Goal: Information Seeking & Learning: Check status

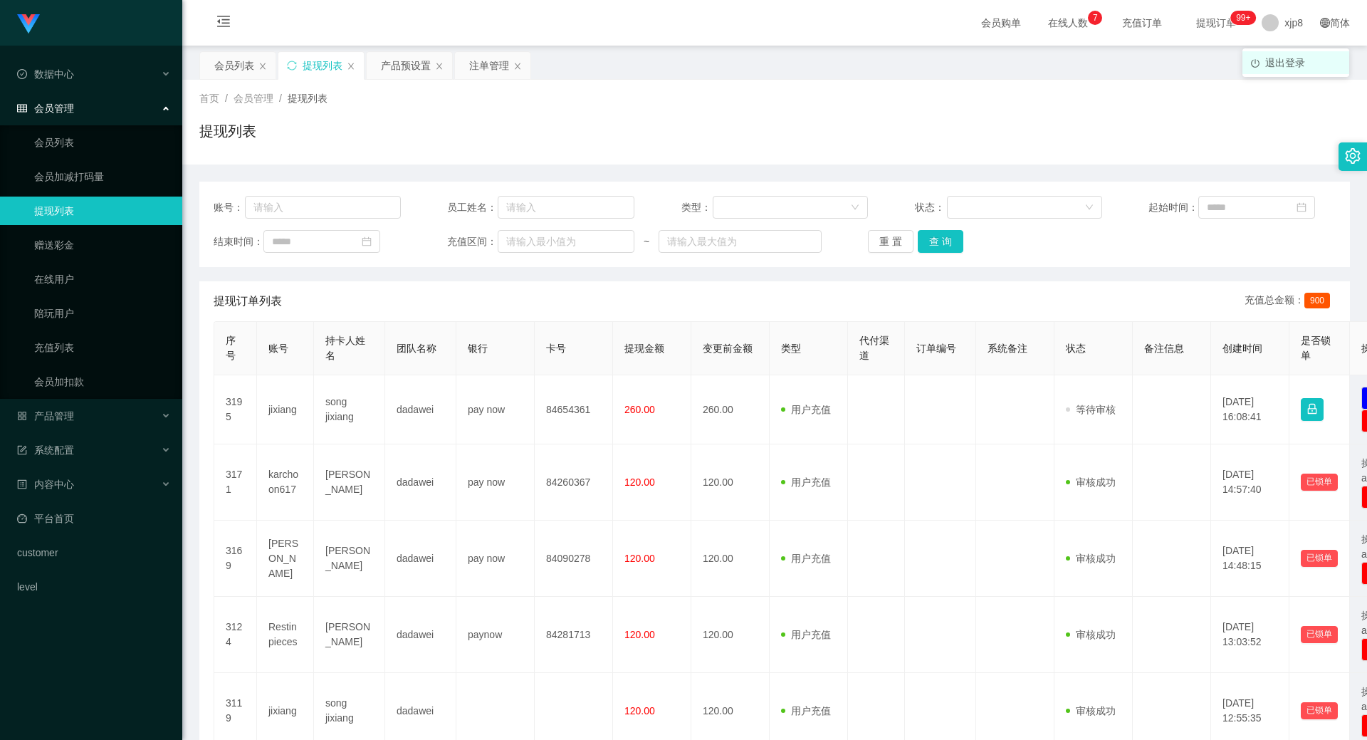
click at [1291, 64] on span "退出登录" at bounding box center [1285, 62] width 40 height 11
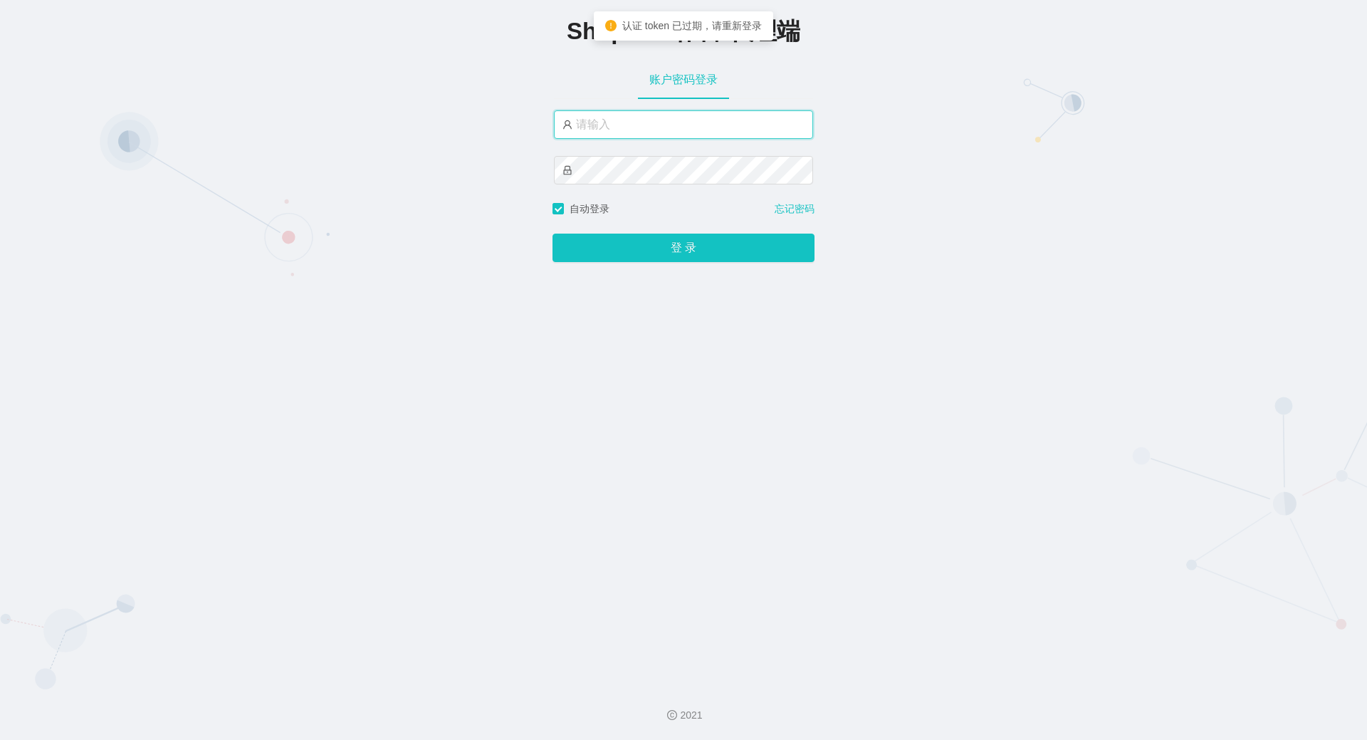
click at [652, 114] on input "text" at bounding box center [683, 124] width 259 height 28
type input "xjp2"
click at [662, 122] on input "xjp2" at bounding box center [683, 124] width 259 height 28
click at [552, 234] on button "登 录" at bounding box center [683, 248] width 262 height 28
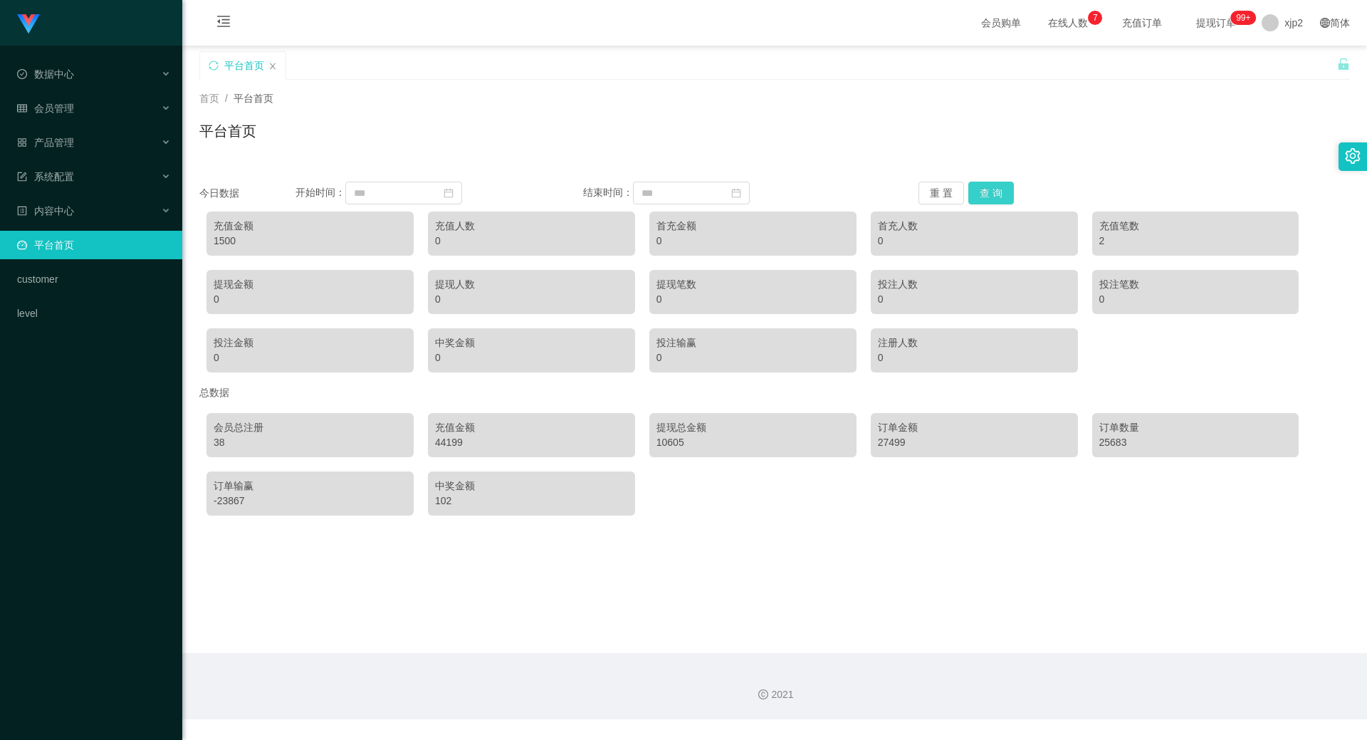
click at [985, 187] on button "查 询" at bounding box center [991, 193] width 46 height 23
click at [68, 176] on span "系统配置" at bounding box center [45, 176] width 57 height 11
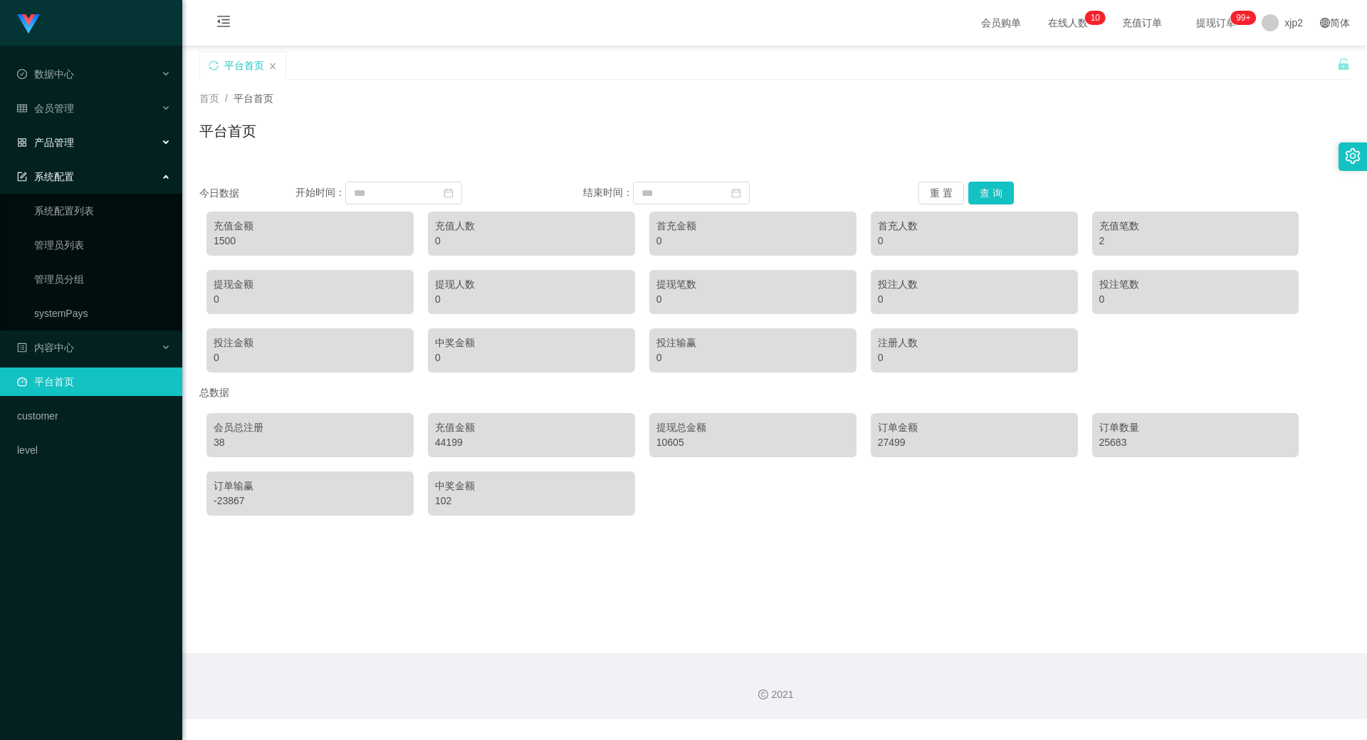
click at [77, 141] on div "产品管理" at bounding box center [91, 142] width 182 height 28
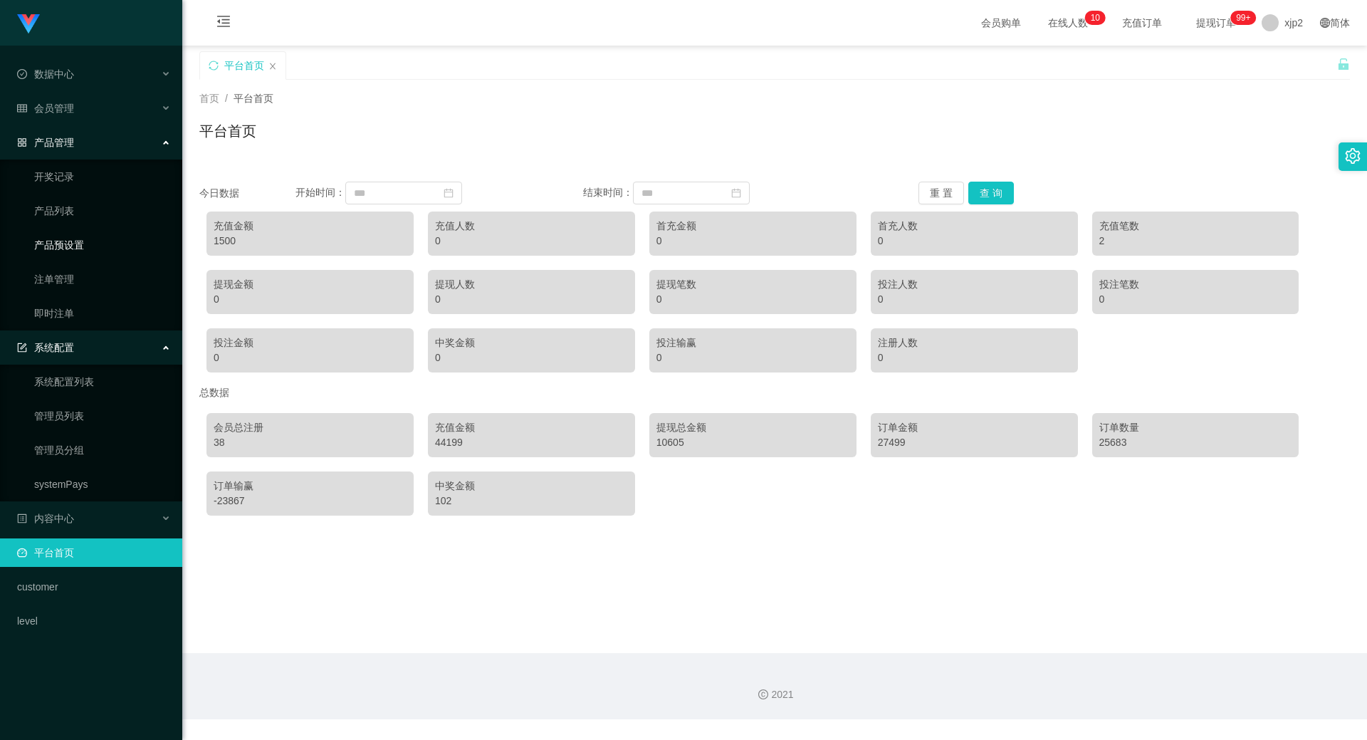
click at [82, 248] on link "产品预设置" at bounding box center [102, 245] width 137 height 28
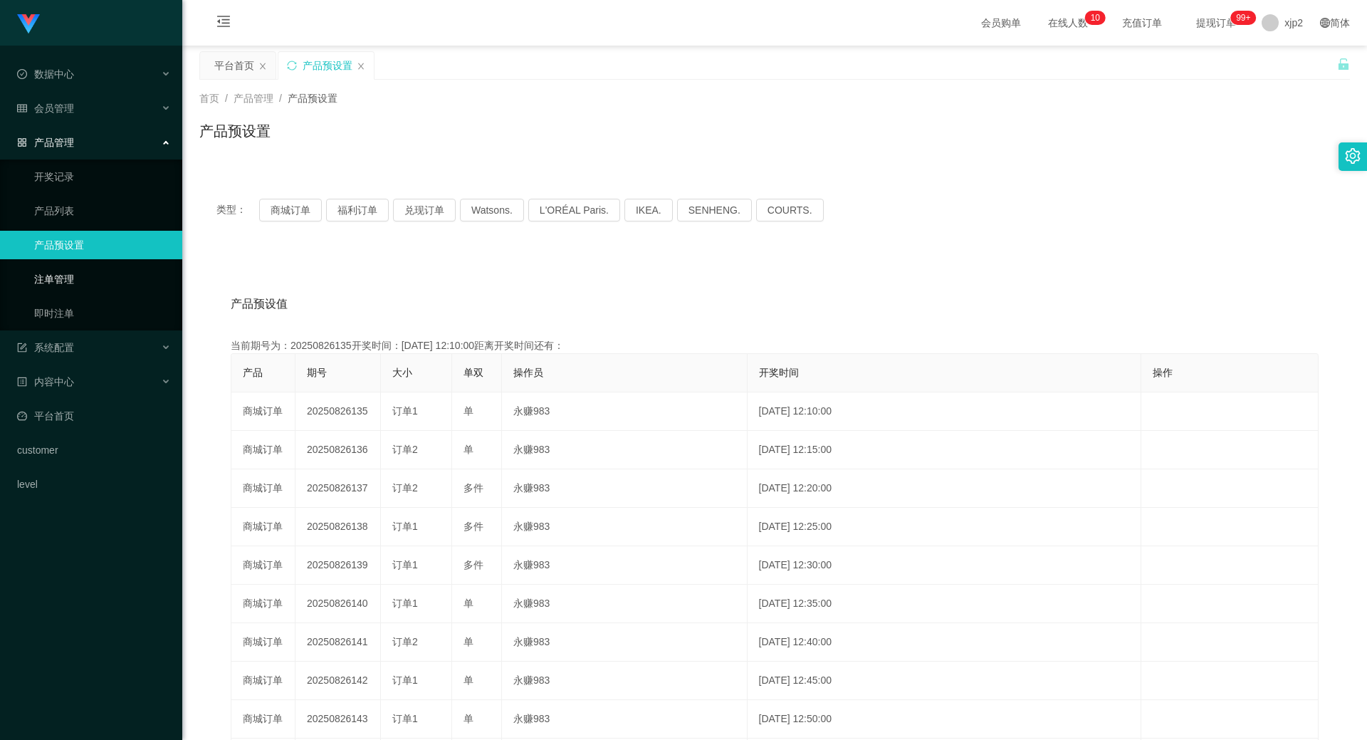
click at [88, 273] on link "注单管理" at bounding box center [102, 279] width 137 height 28
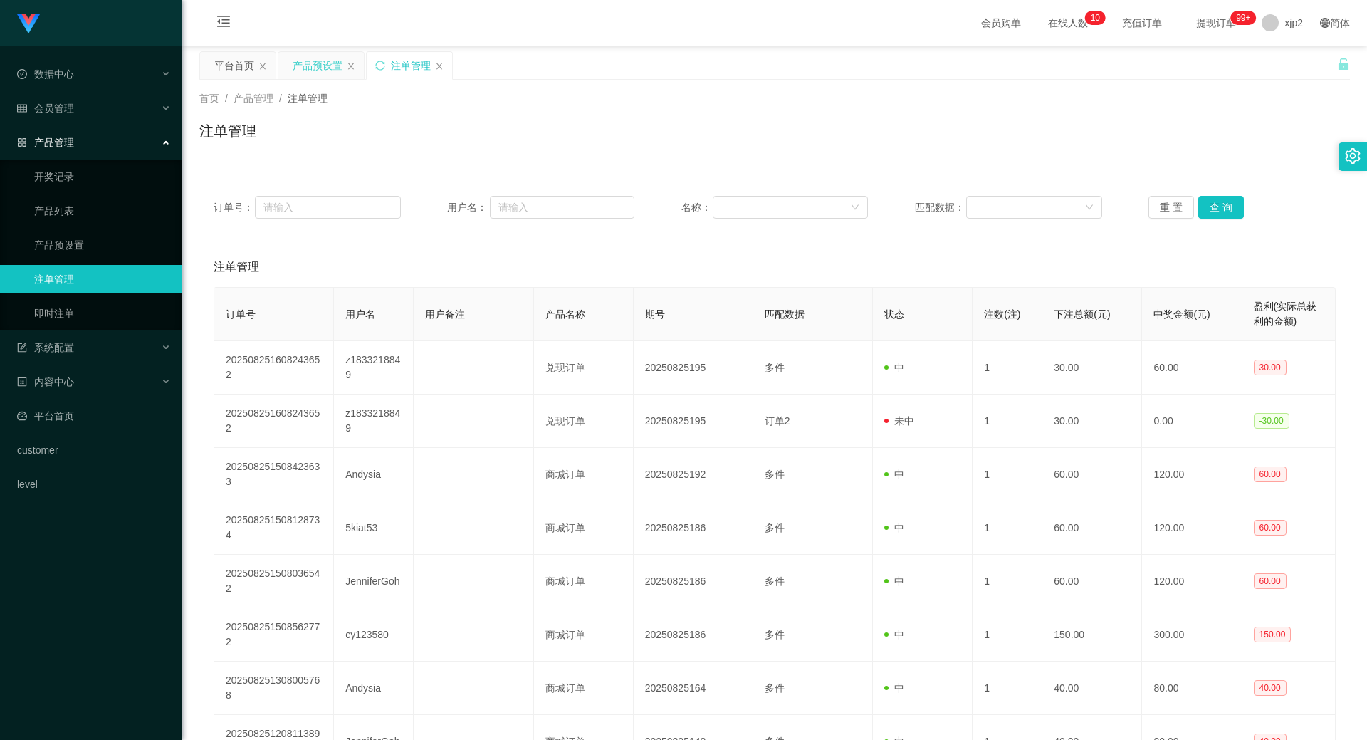
click at [318, 71] on div "产品预设置" at bounding box center [318, 65] width 50 height 27
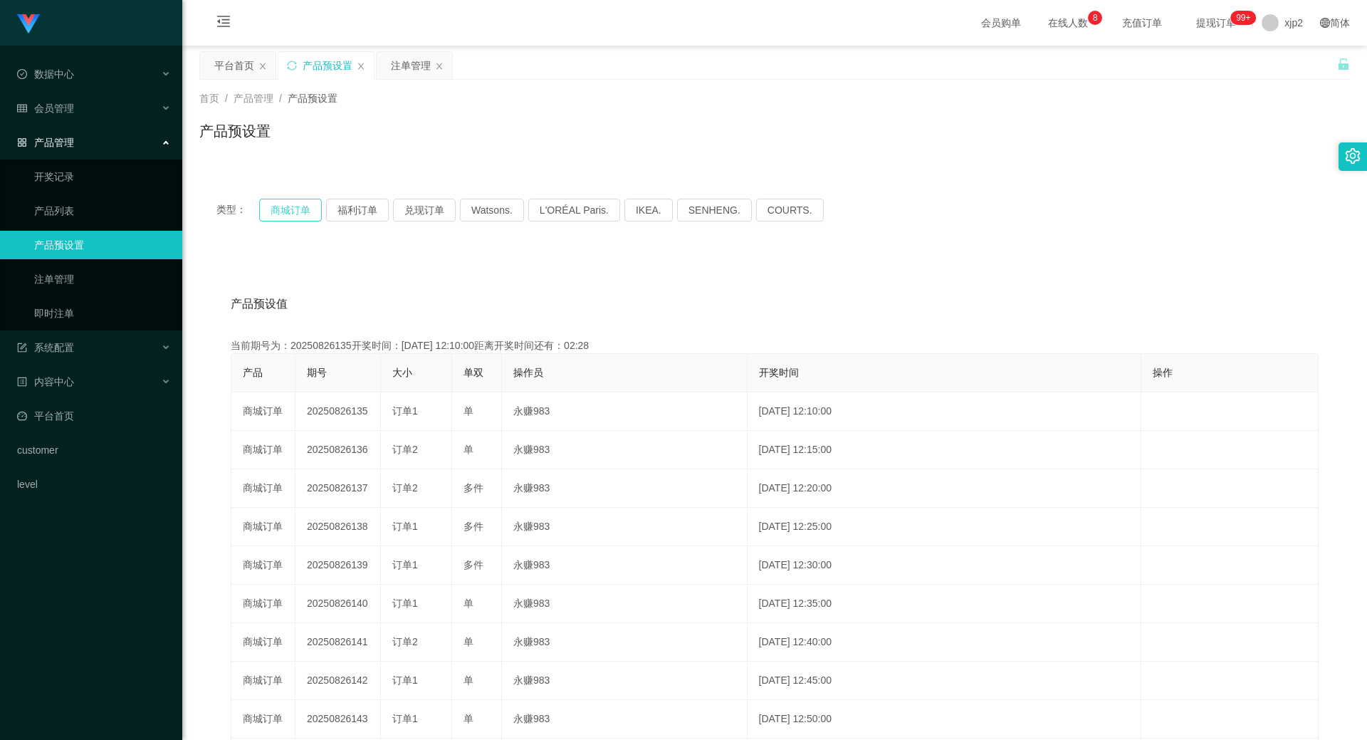
click at [292, 211] on button "商城订单" at bounding box center [290, 210] width 63 height 23
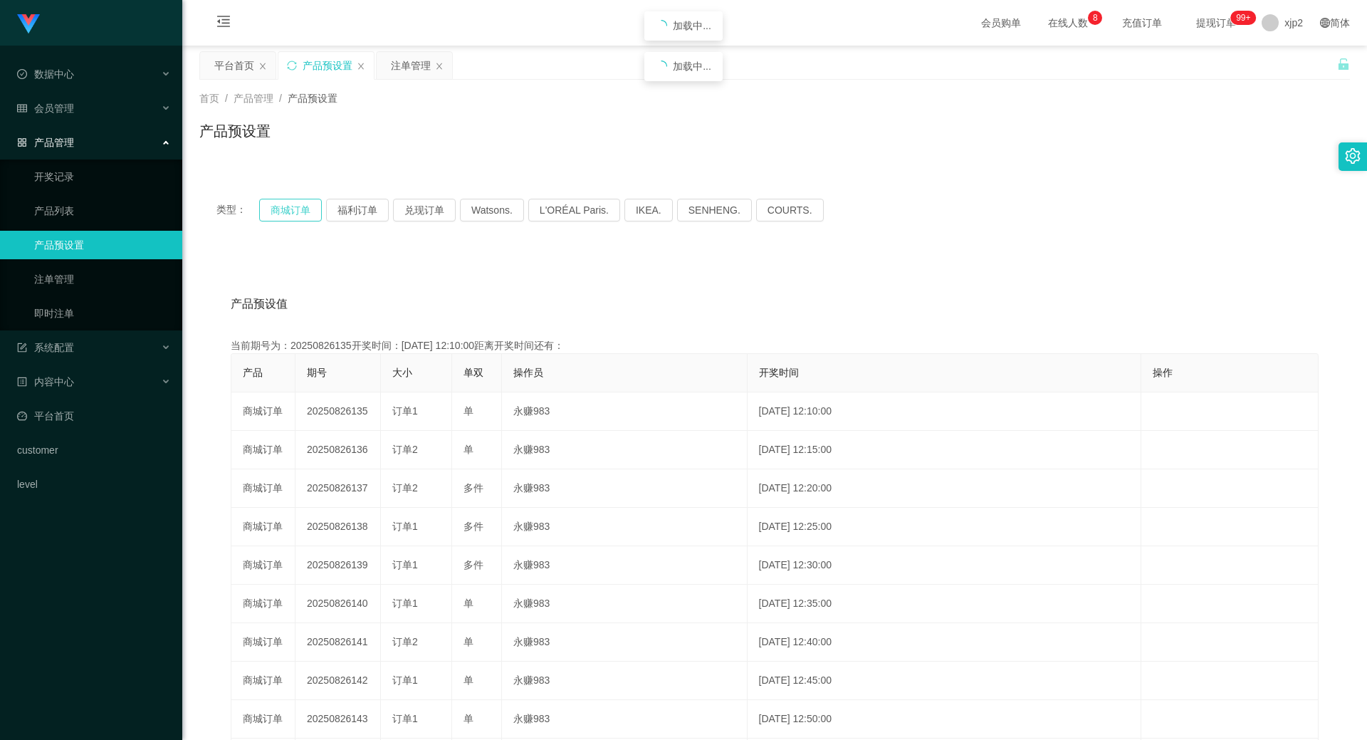
click at [292, 211] on button "商城订单" at bounding box center [290, 210] width 63 height 23
click at [303, 209] on button "商城订单" at bounding box center [290, 210] width 63 height 23
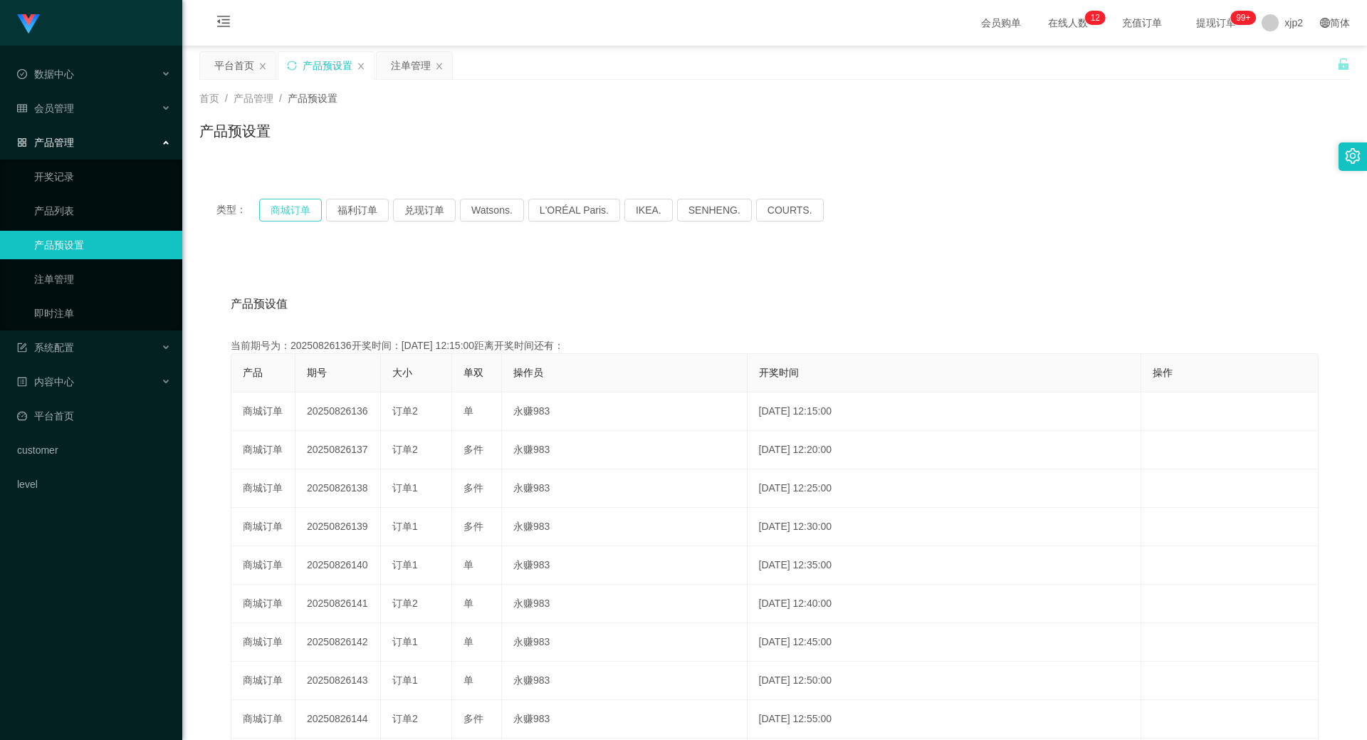
click at [303, 209] on button "商城订单" at bounding box center [290, 210] width 63 height 23
click at [401, 73] on div "注单管理" at bounding box center [411, 65] width 40 height 27
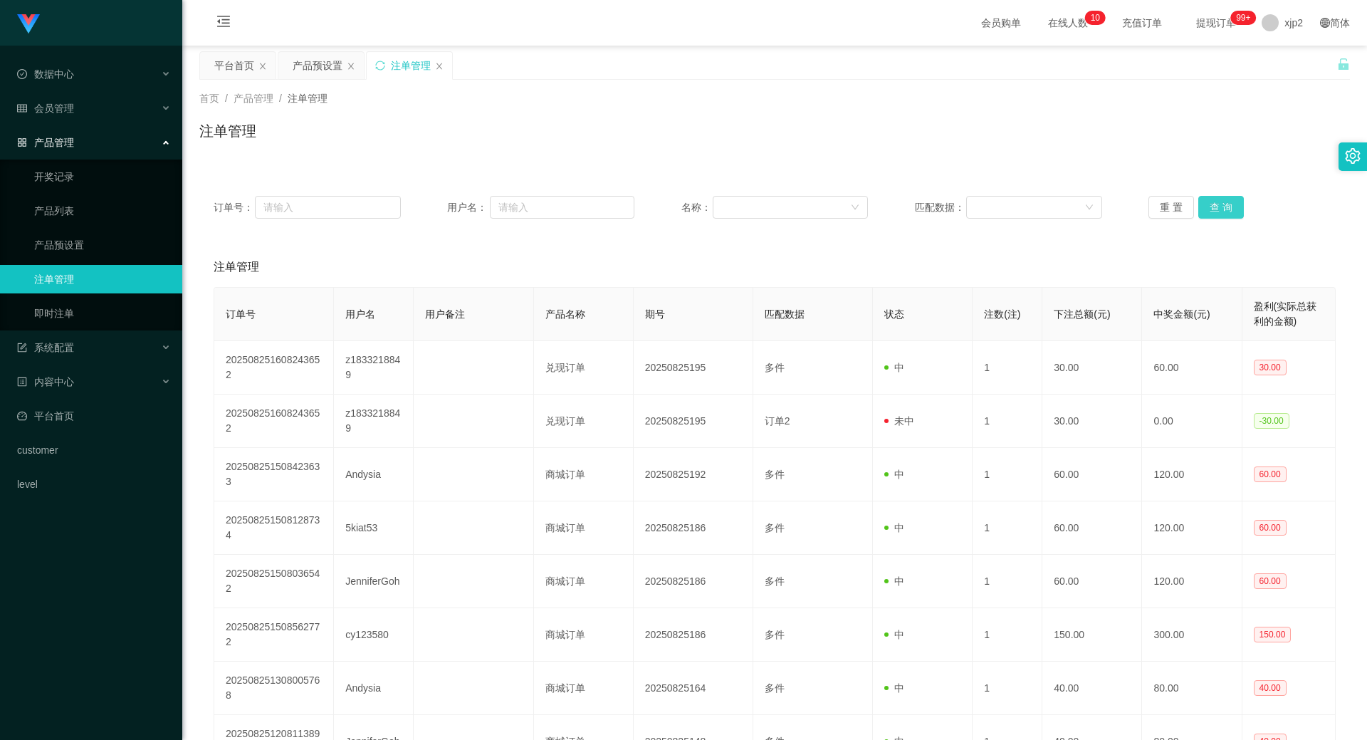
click at [1228, 214] on button "查 询" at bounding box center [1221, 207] width 46 height 23
click at [1228, 214] on div "重 置 查 询" at bounding box center [1241, 207] width 187 height 23
click at [1228, 214] on button "查 询" at bounding box center [1221, 207] width 46 height 23
click at [1228, 214] on div "重 置 查 询" at bounding box center [1241, 207] width 187 height 23
click at [1228, 214] on button "查 询" at bounding box center [1221, 207] width 46 height 23
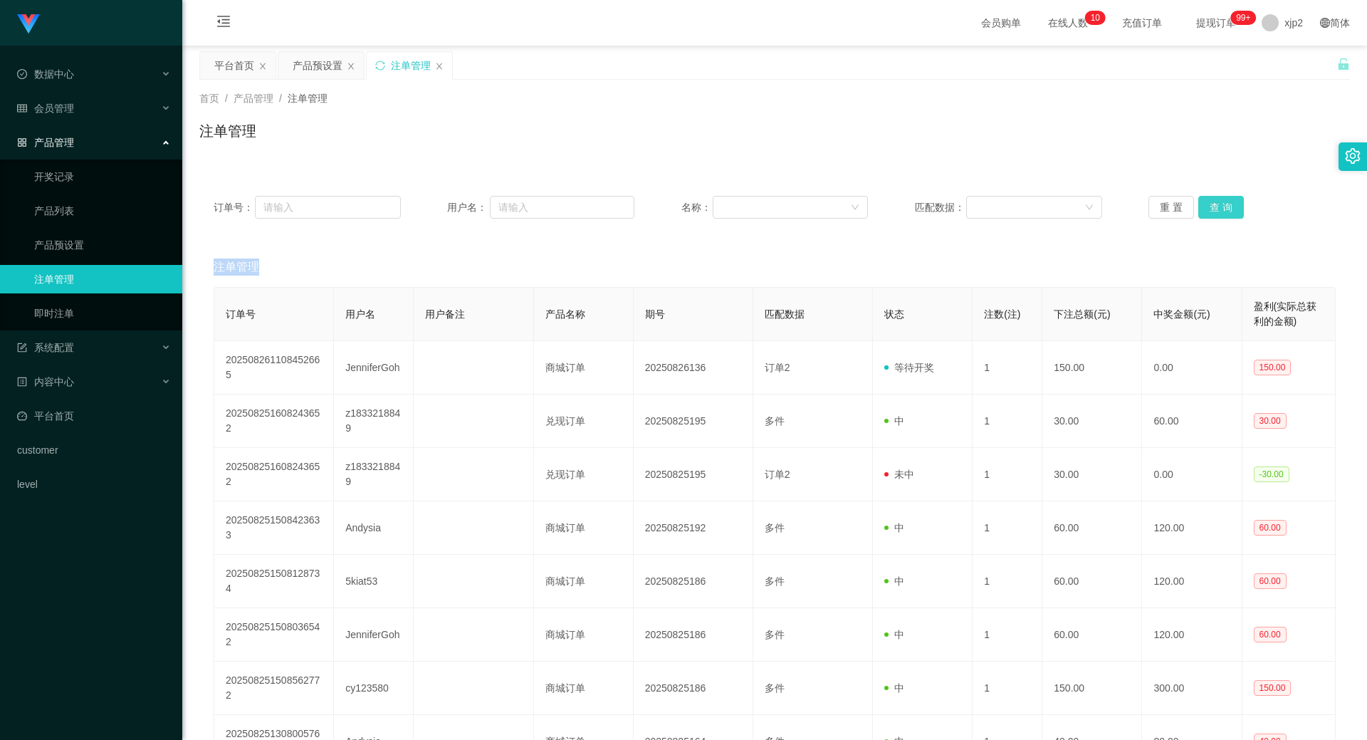
click at [1228, 214] on div "重 置 查 询" at bounding box center [1241, 207] width 187 height 23
click at [1220, 211] on button "查 询" at bounding box center [1221, 207] width 46 height 23
click at [1220, 211] on div "重 置 查 询" at bounding box center [1241, 207] width 187 height 23
click at [1220, 211] on button "查 询" at bounding box center [1221, 207] width 46 height 23
click at [1220, 211] on div "重 置 查 询" at bounding box center [1241, 207] width 187 height 23
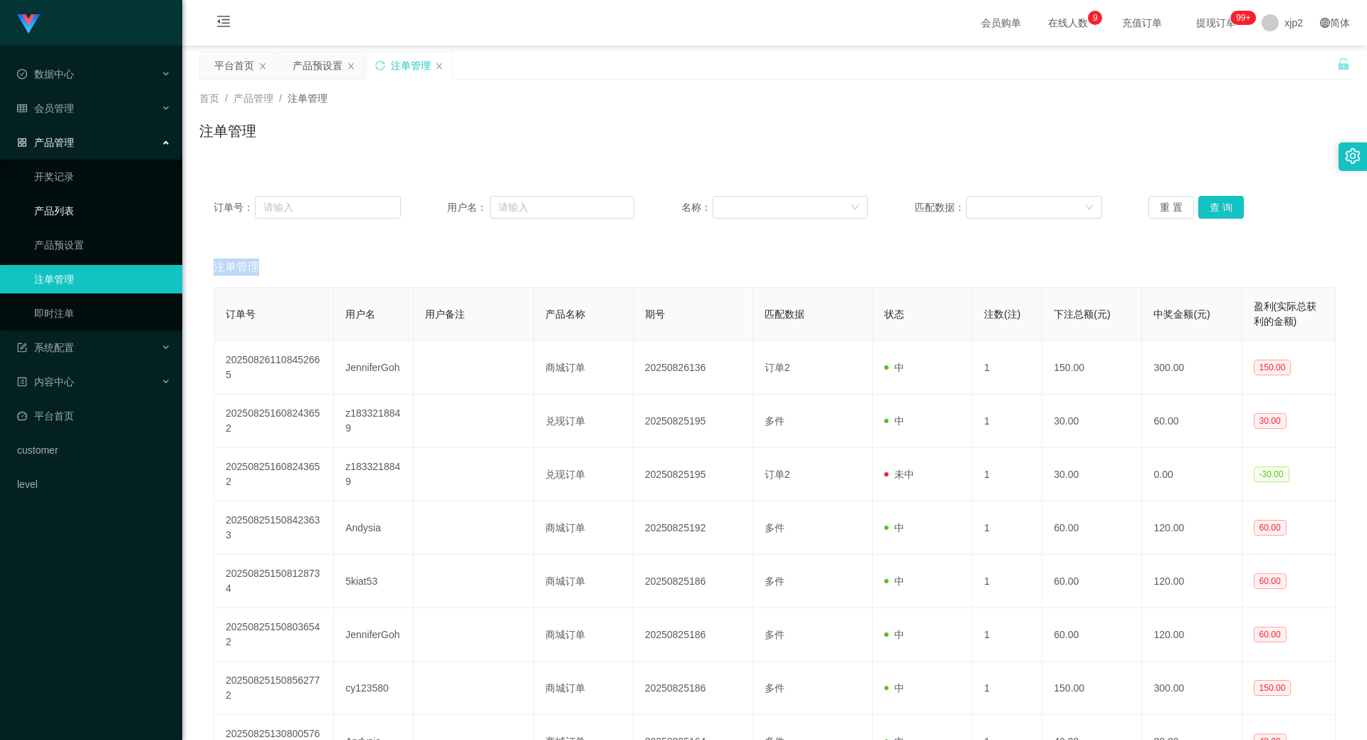
click at [77, 211] on link "产品列表" at bounding box center [102, 211] width 137 height 28
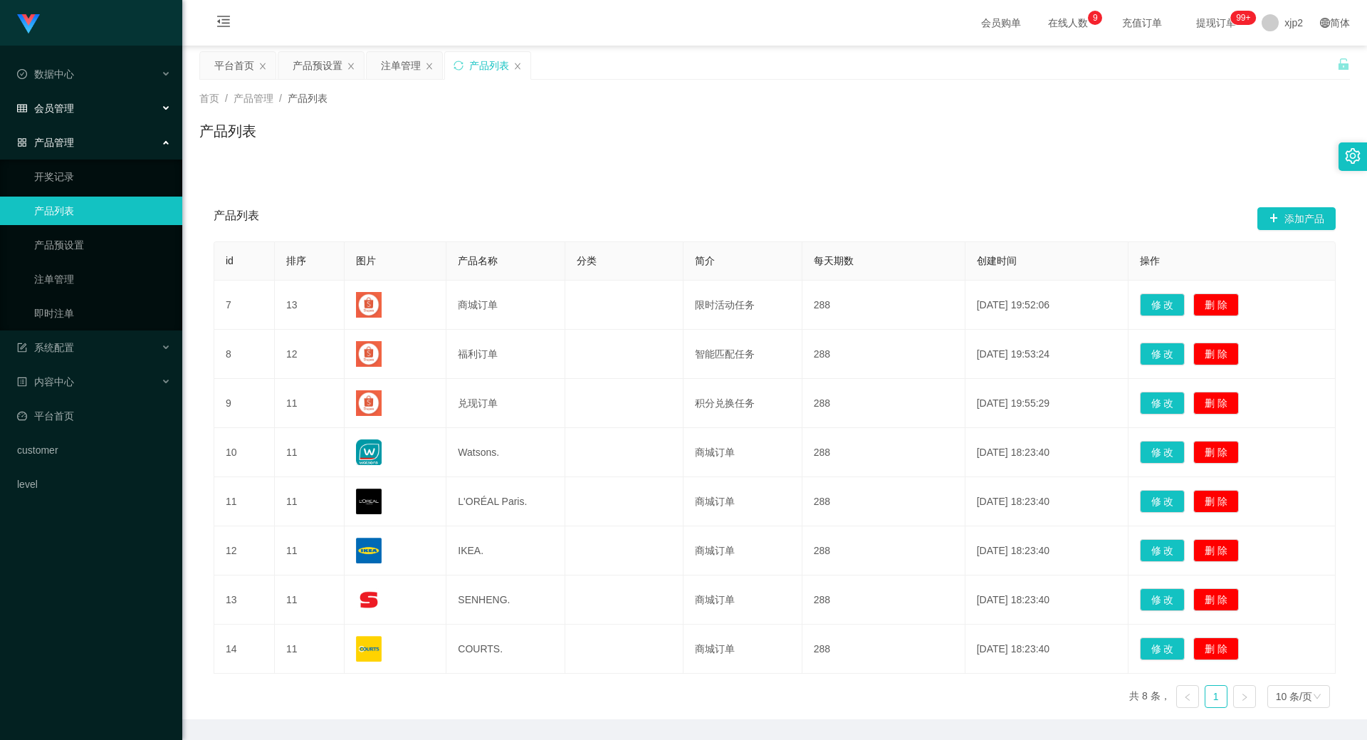
click at [88, 109] on div "会员管理" at bounding box center [91, 108] width 182 height 28
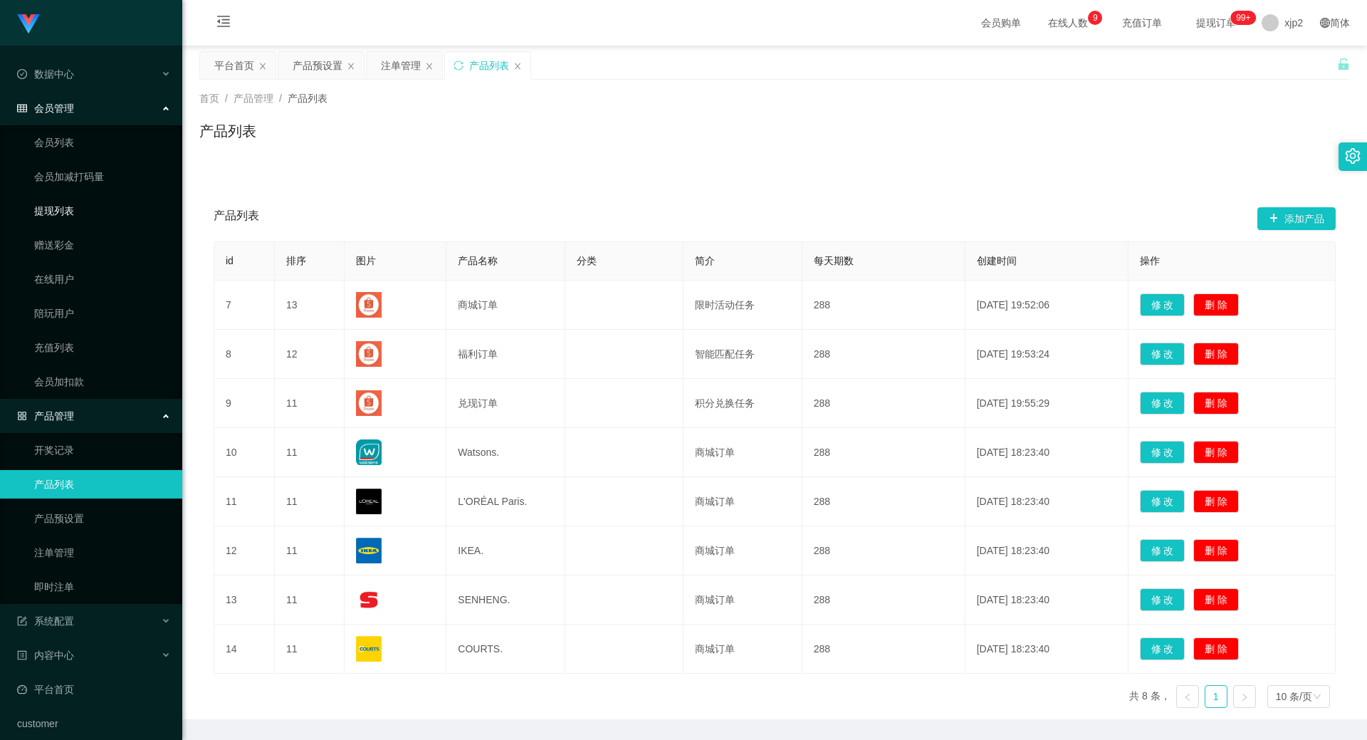
click at [97, 206] on link "提现列表" at bounding box center [102, 211] width 137 height 28
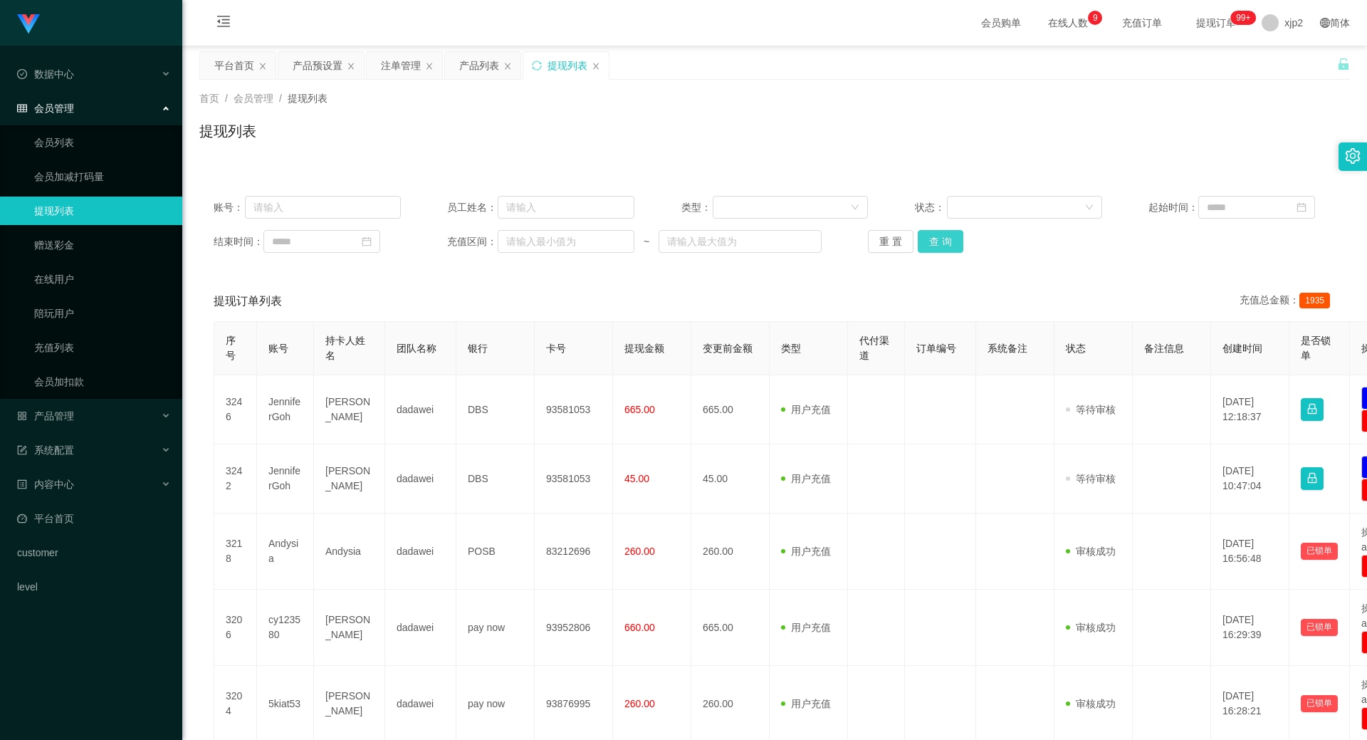
click at [936, 252] on div "账号： 员工姓名： 类型： 状态： 起始时间： 结束时间： 充值区间： ~ 重 置 查 询" at bounding box center [774, 224] width 1151 height 85
click at [938, 246] on button "查 询" at bounding box center [941, 241] width 46 height 23
click at [938, 246] on div "重 置 查 询" at bounding box center [961, 241] width 187 height 23
click at [938, 246] on button "查 询" at bounding box center [941, 241] width 46 height 23
click at [939, 245] on div "重 置 查 询" at bounding box center [961, 241] width 187 height 23
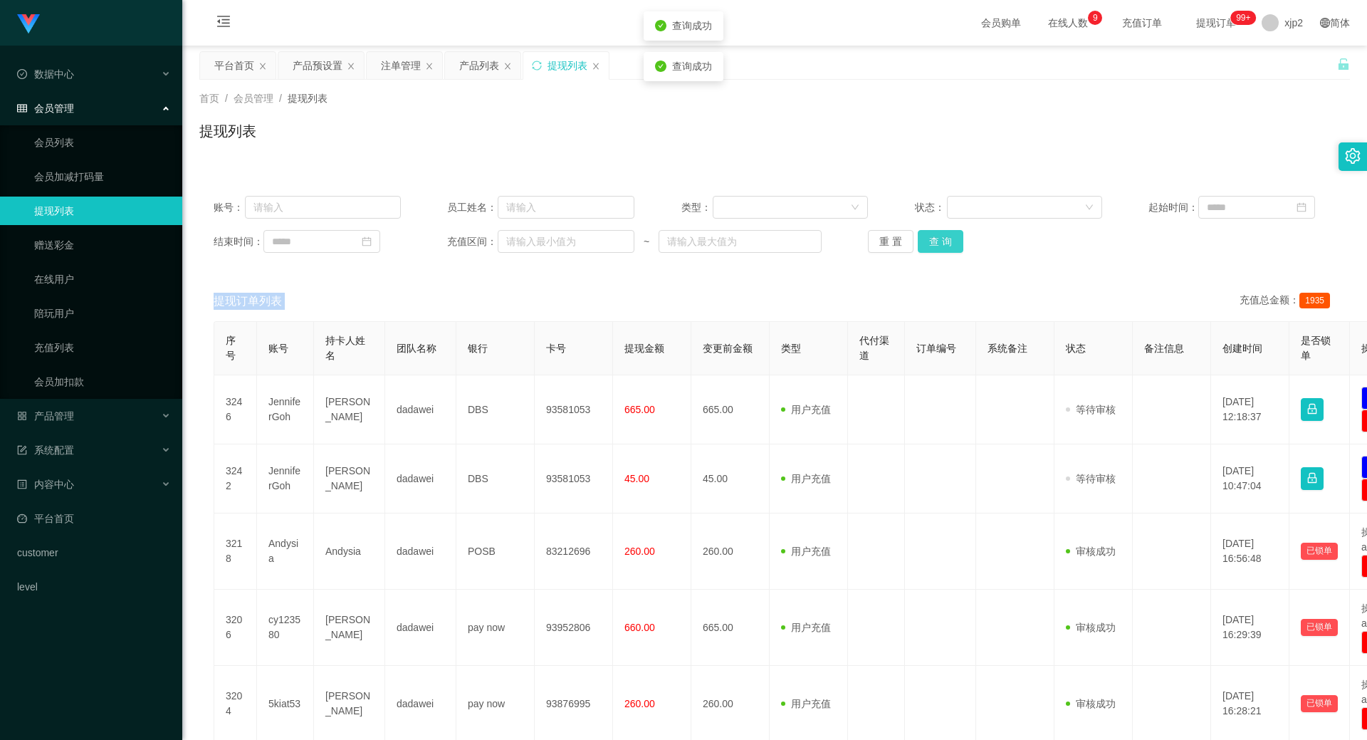
click at [941, 243] on button "查 询" at bounding box center [941, 241] width 46 height 23
click at [941, 243] on div "重 置 查 询" at bounding box center [961, 241] width 187 height 23
click at [941, 242] on button "查 询" at bounding box center [941, 241] width 46 height 23
click at [941, 242] on div "重 置 查 询" at bounding box center [961, 241] width 187 height 23
click at [941, 242] on button "查 询" at bounding box center [948, 241] width 61 height 23
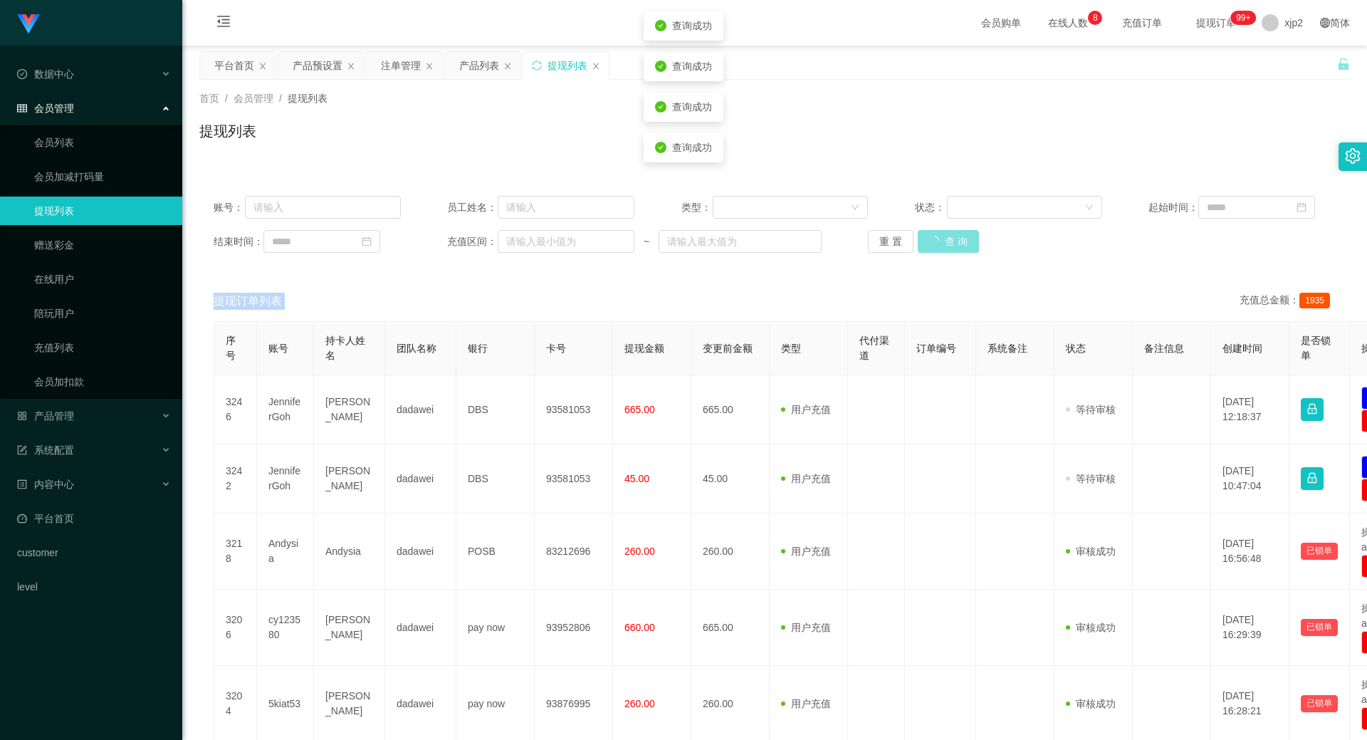
click at [941, 242] on div "重 置 查 询" at bounding box center [961, 241] width 187 height 23
click at [941, 242] on button "查 询" at bounding box center [941, 241] width 46 height 23
click at [941, 242] on div "重 置 查 询" at bounding box center [961, 241] width 187 height 23
click at [941, 242] on button "查 询" at bounding box center [941, 241] width 46 height 23
click at [941, 242] on div "重 置 查 询" at bounding box center [961, 241] width 187 height 23
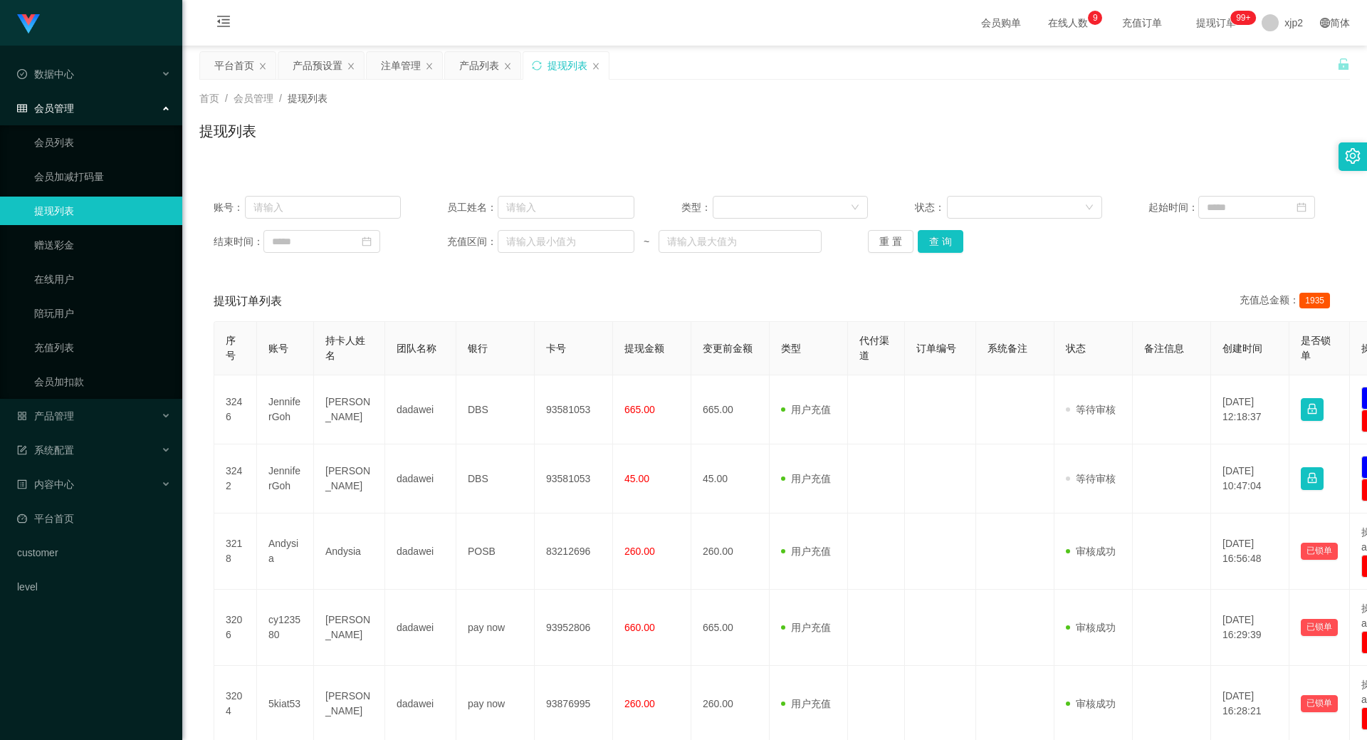
drag, startPoint x: 742, startPoint y: 108, endPoint x: 713, endPoint y: 115, distance: 29.4
click at [737, 110] on div "首页 / 会员管理 / 提现列表 / 提现列表" at bounding box center [774, 122] width 1151 height 62
click at [957, 233] on button "查 询" at bounding box center [941, 241] width 46 height 23
click at [957, 233] on div "重 置 查 询" at bounding box center [961, 241] width 187 height 23
click at [957, 233] on button "查 询" at bounding box center [948, 241] width 61 height 23
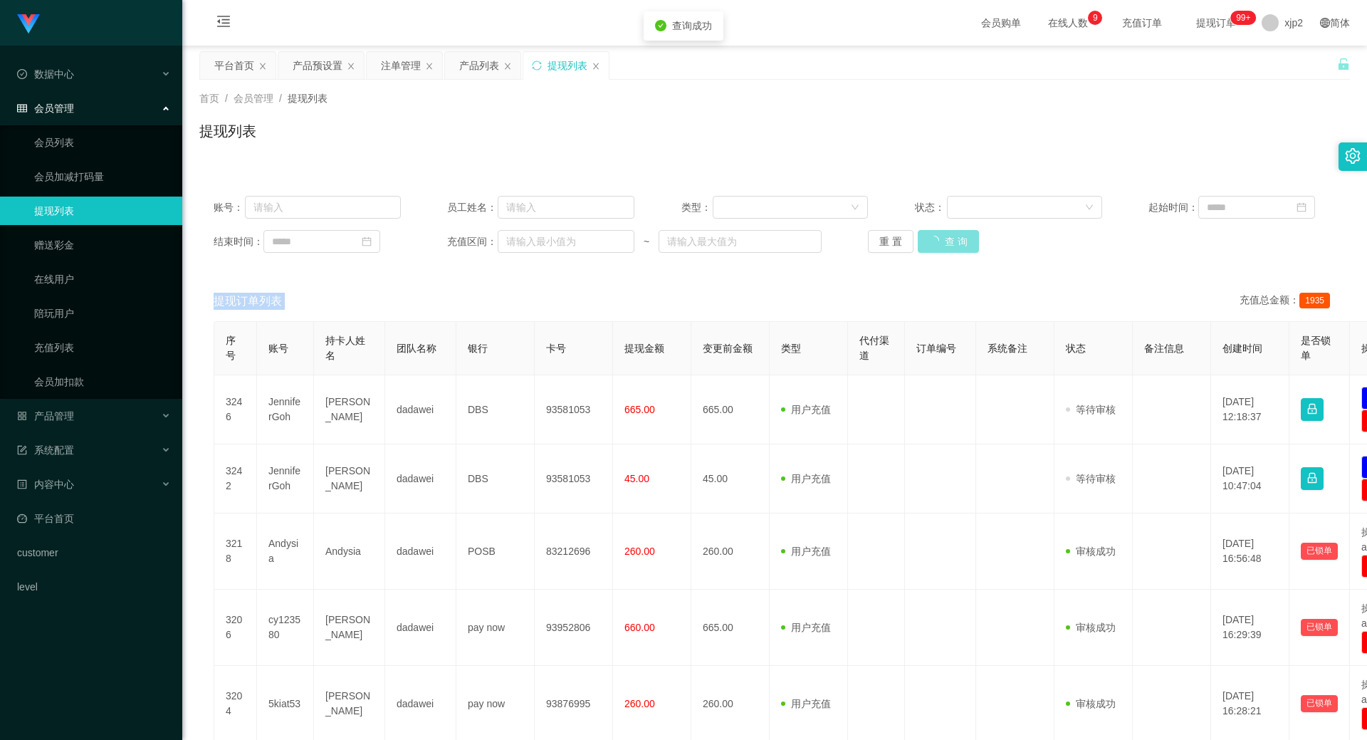
click at [957, 233] on div "重 置 查 询" at bounding box center [961, 241] width 187 height 23
click at [1266, 75] on ul "退出登录" at bounding box center [1295, 62] width 107 height 28
click at [1269, 62] on span "退出登录" at bounding box center [1285, 62] width 40 height 11
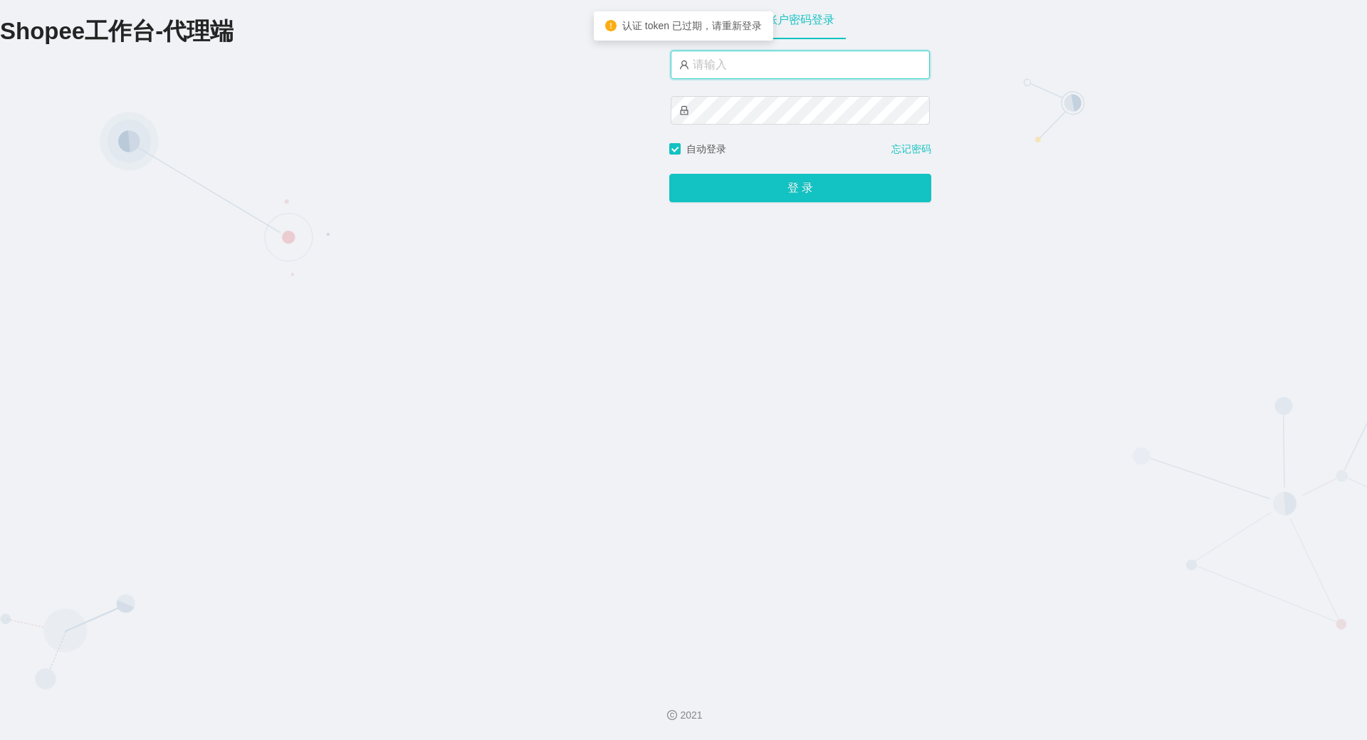
click at [755, 60] on input "text" at bounding box center [800, 65] width 259 height 28
type input "xjp8"
click at [669, 174] on button "登 录" at bounding box center [800, 188] width 262 height 28
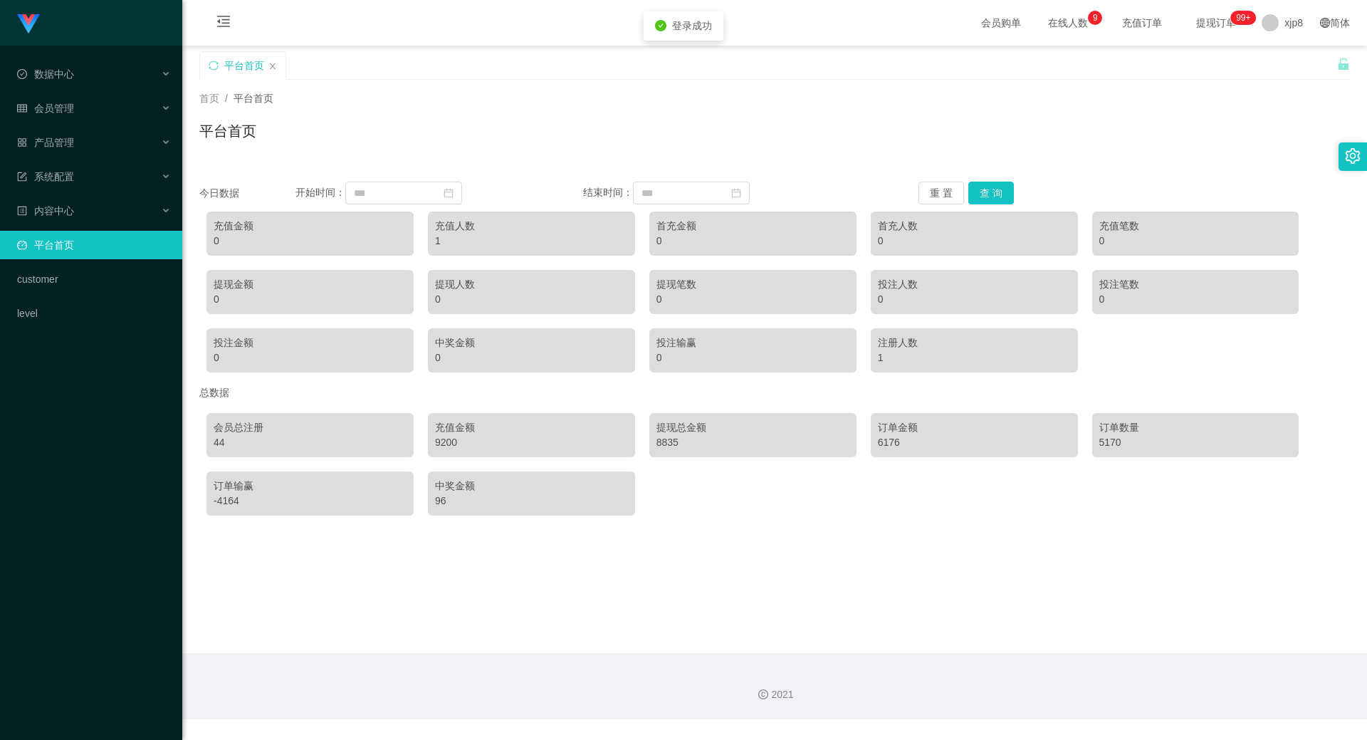
click at [97, 127] on ul "数据中心 会员管理 产品管理 系统配置 内容中心 平台首页 customer level" at bounding box center [91, 194] width 182 height 296
click at [100, 140] on div "产品管理" at bounding box center [91, 142] width 182 height 28
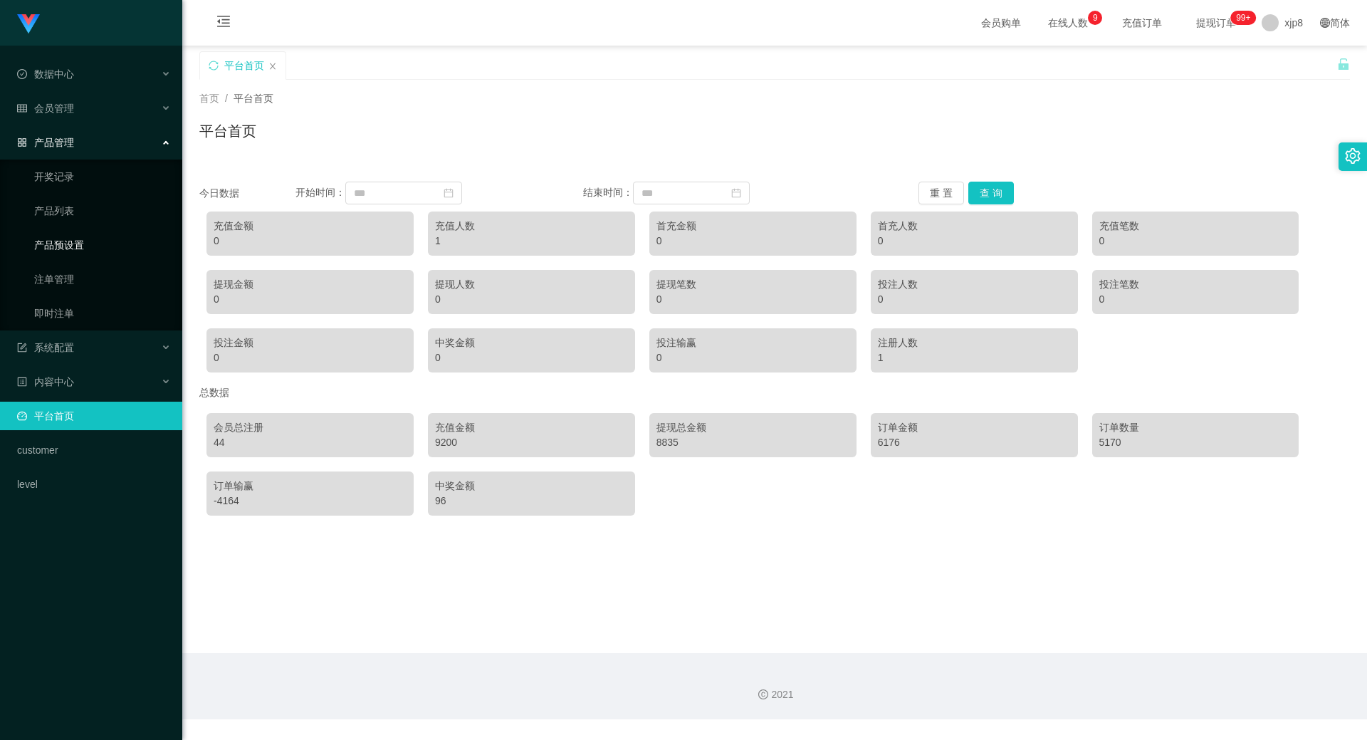
click at [93, 242] on link "产品预设置" at bounding box center [102, 245] width 137 height 28
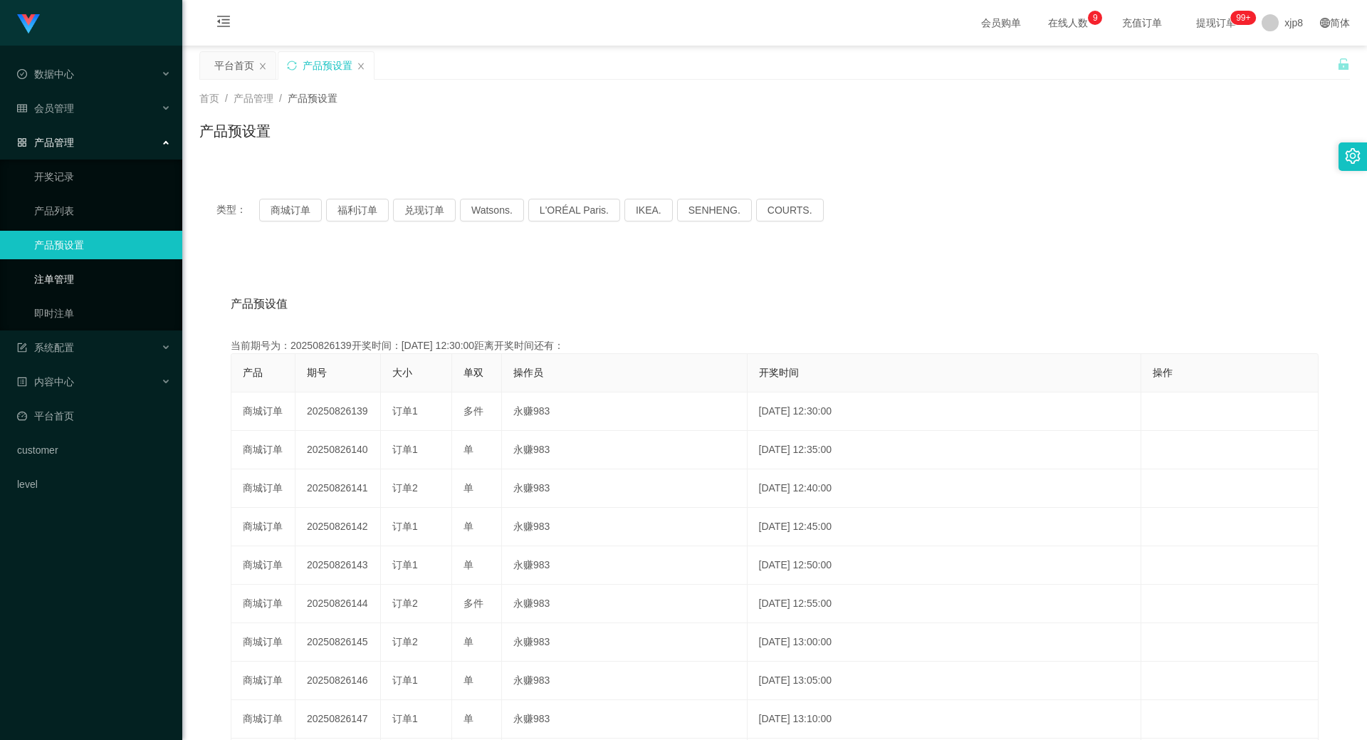
click at [84, 268] on link "注单管理" at bounding box center [102, 279] width 137 height 28
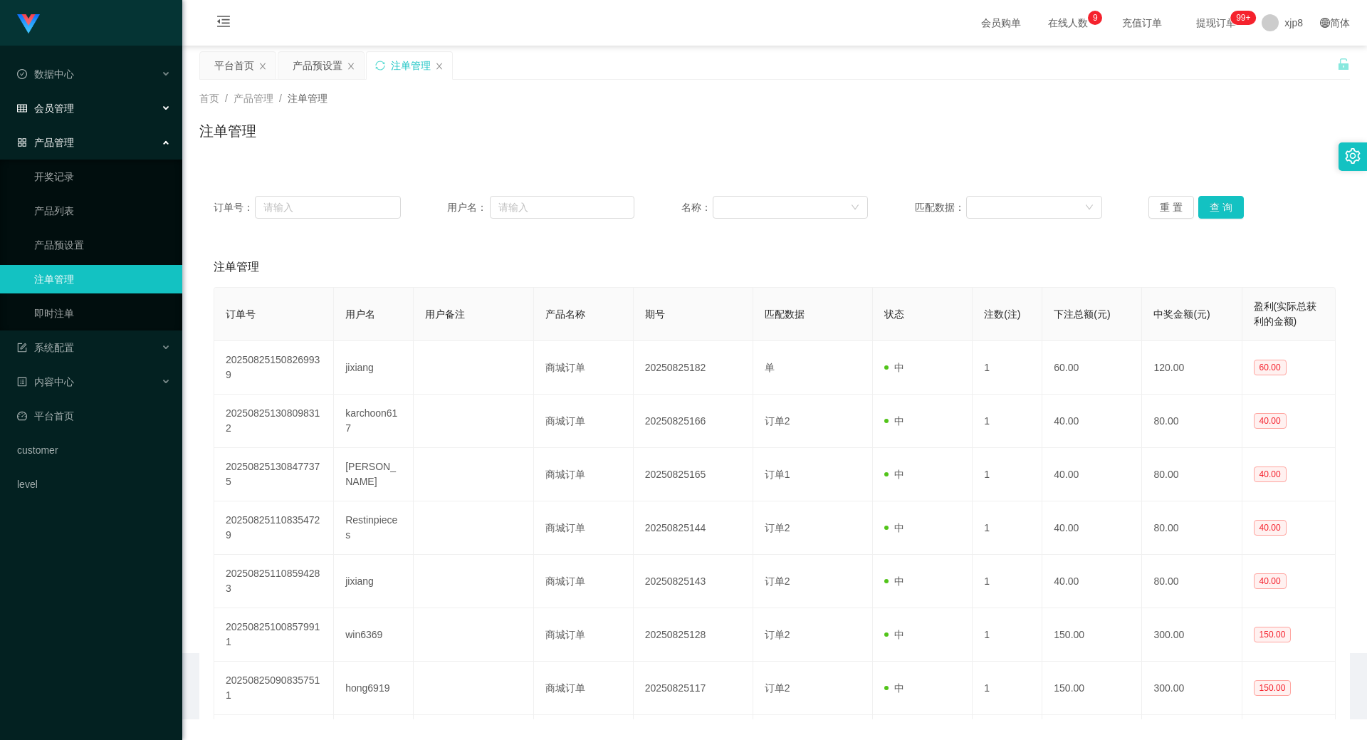
click at [126, 110] on div "会员管理" at bounding box center [91, 108] width 182 height 28
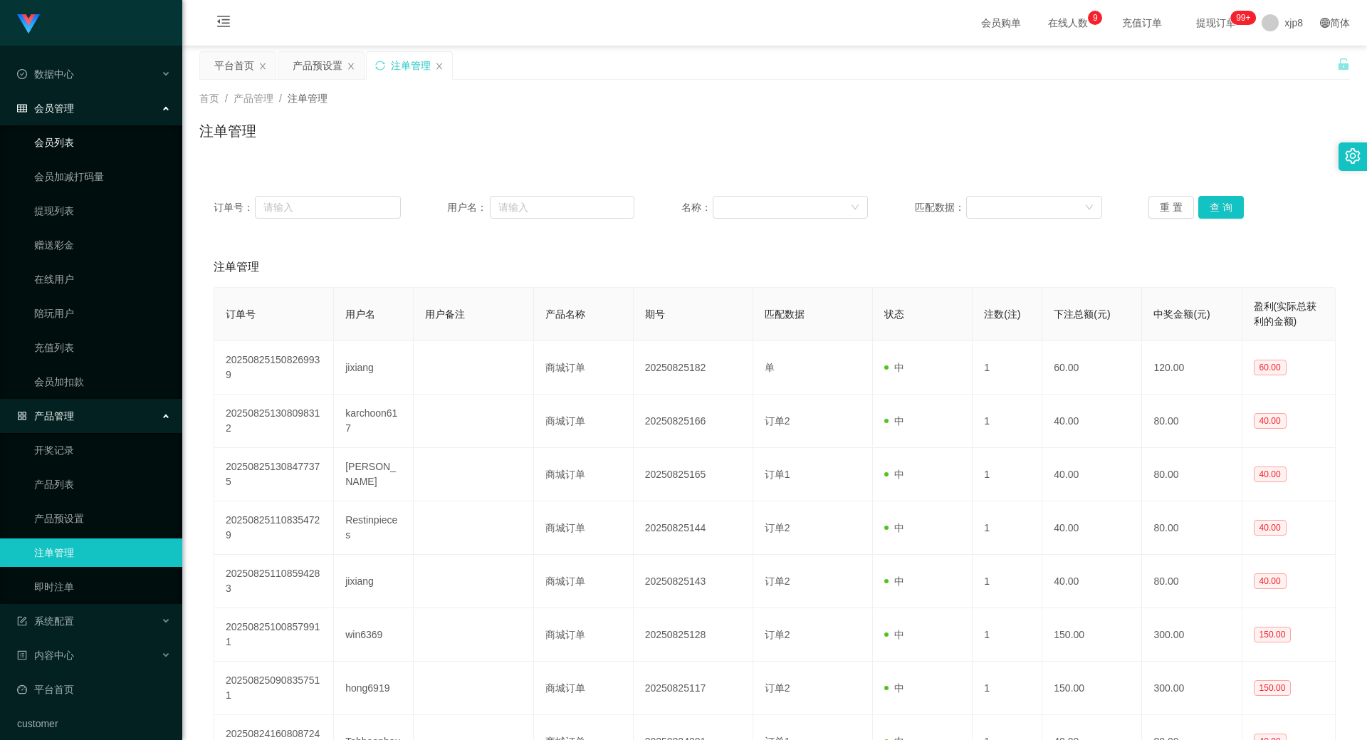
click at [107, 145] on link "会员列表" at bounding box center [102, 142] width 137 height 28
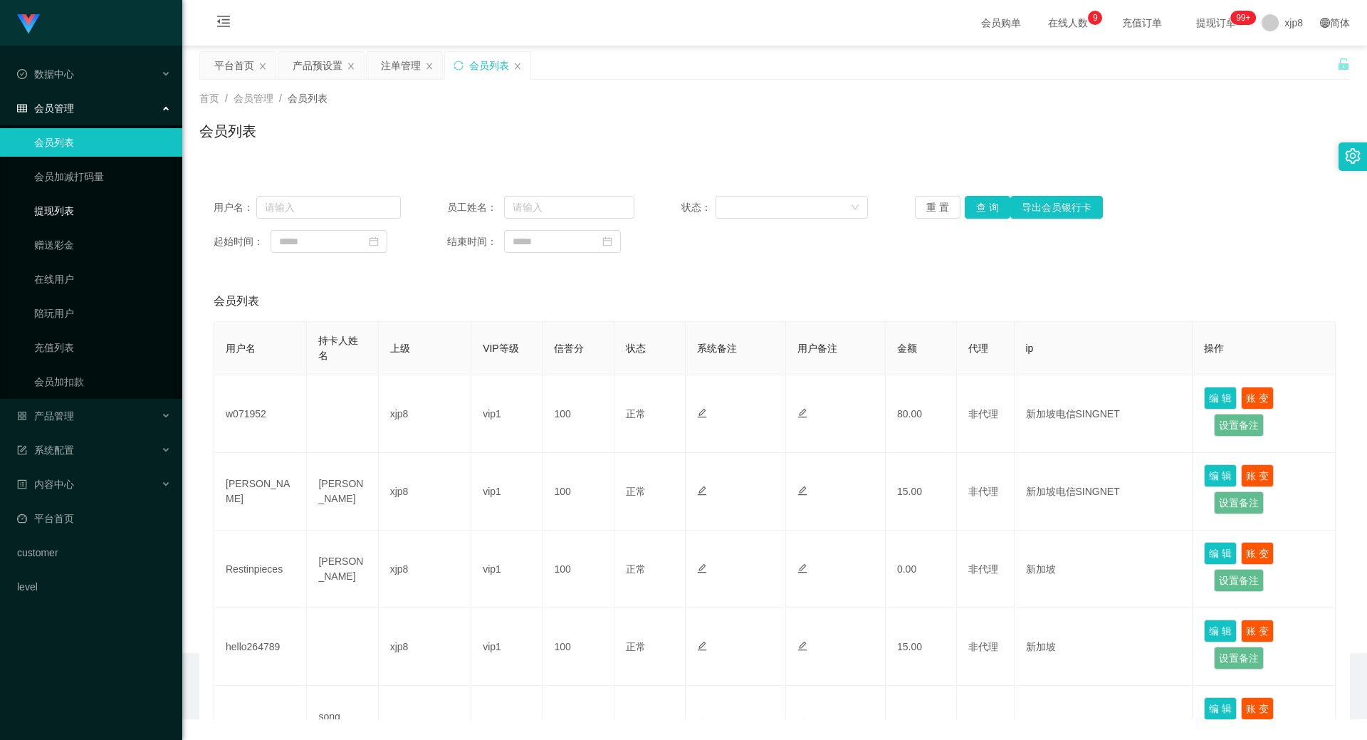
click at [102, 204] on link "提现列表" at bounding box center [102, 211] width 137 height 28
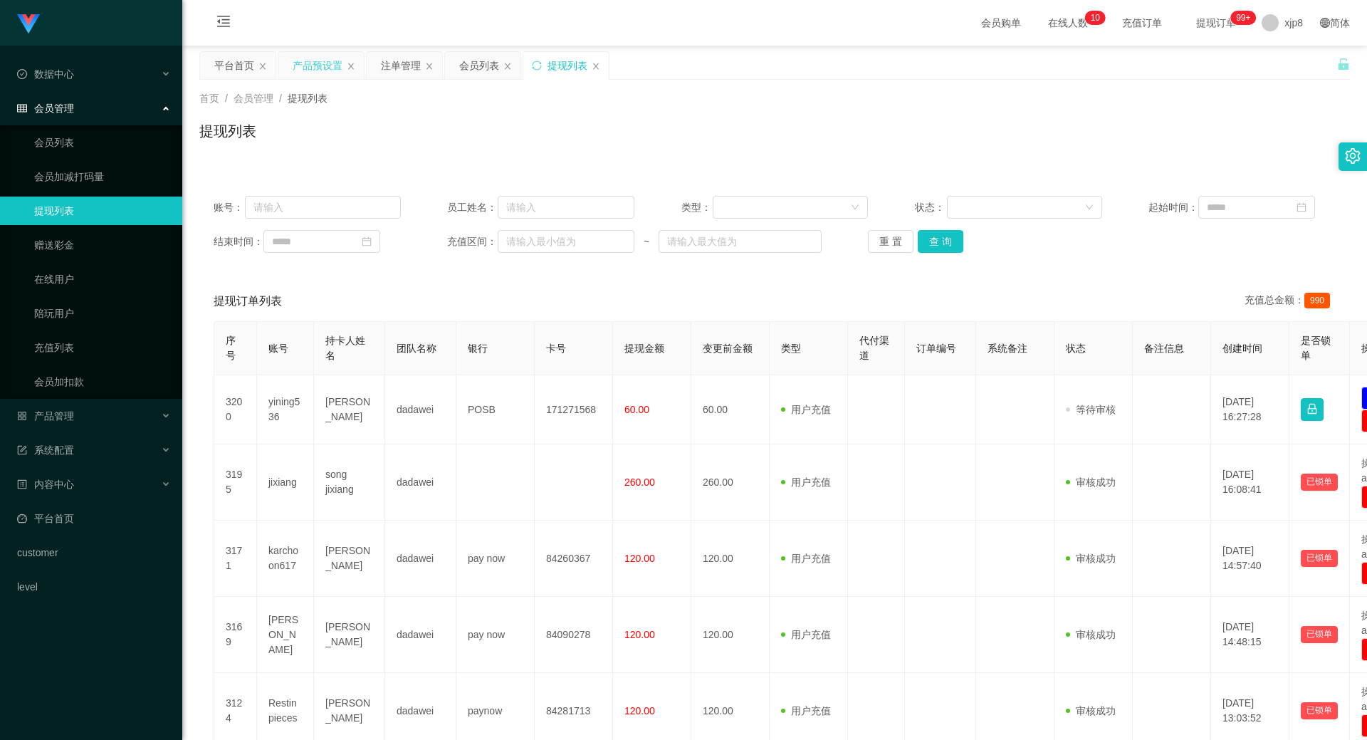
click at [340, 52] on div "产品预设置" at bounding box center [318, 65] width 50 height 27
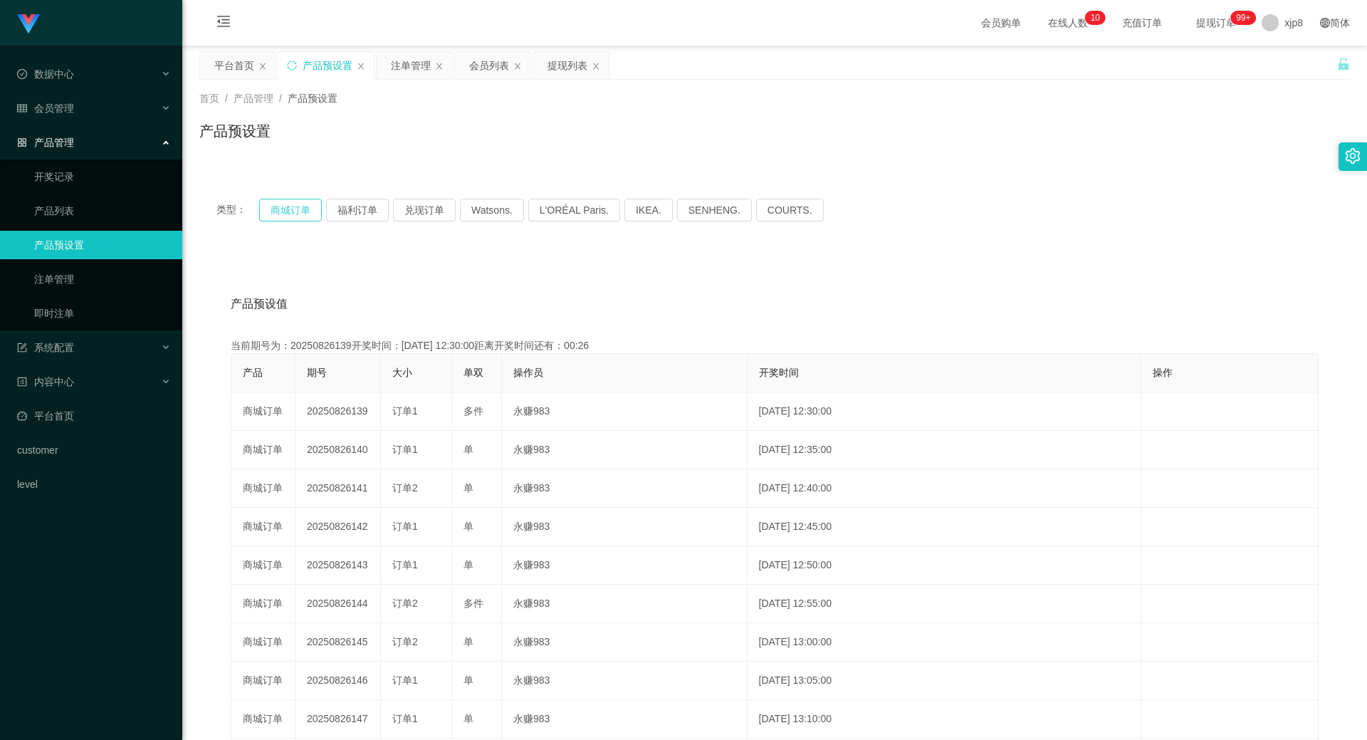
click at [276, 199] on button "商城订单" at bounding box center [290, 210] width 63 height 23
click at [552, 63] on div "提现列表" at bounding box center [568, 65] width 40 height 27
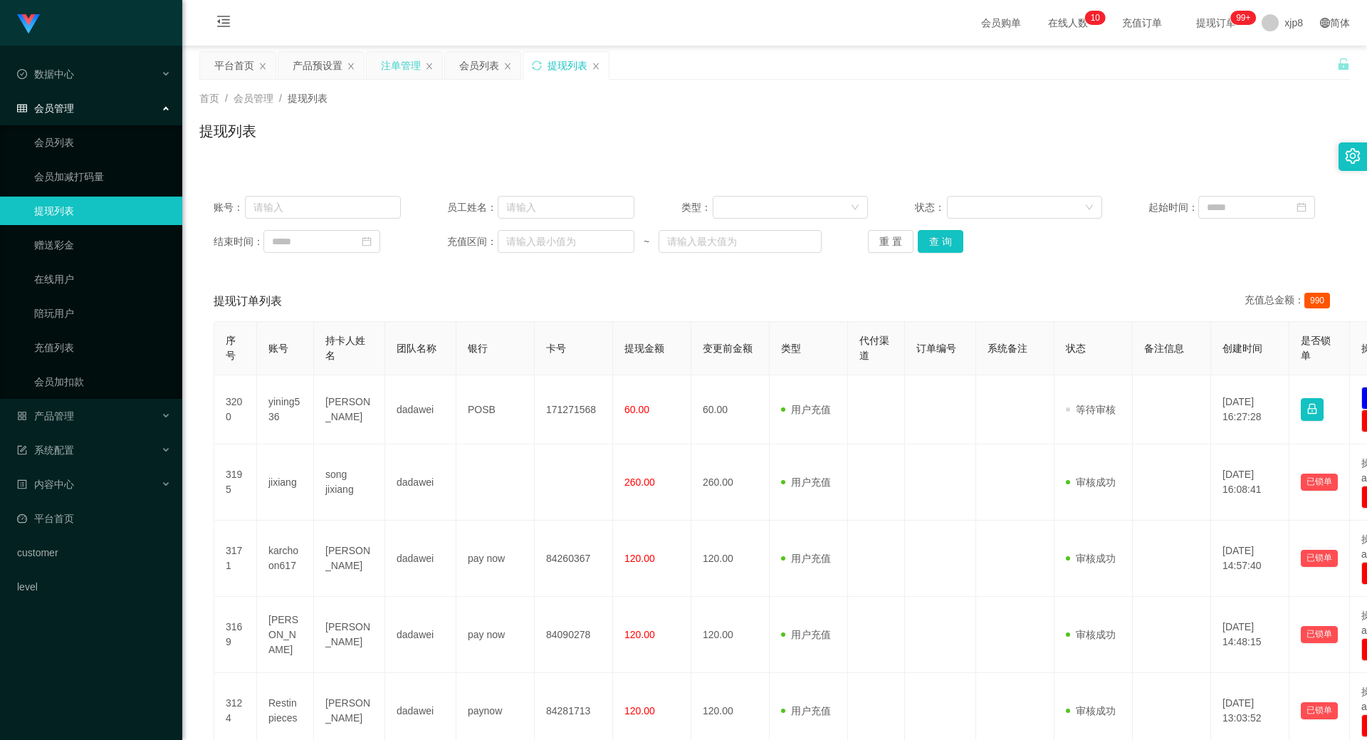
click at [402, 66] on div "注单管理" at bounding box center [401, 65] width 40 height 27
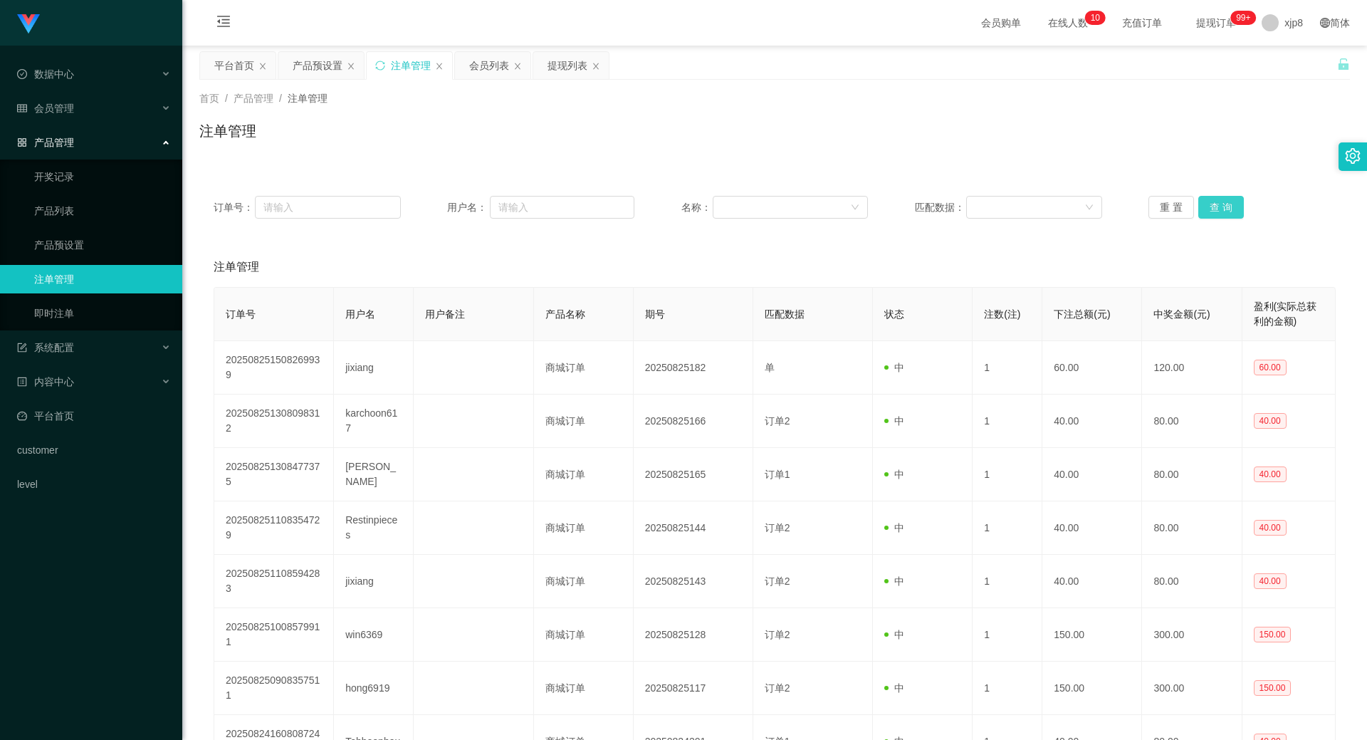
click at [1207, 206] on button "查 询" at bounding box center [1221, 207] width 46 height 23
click at [1207, 206] on div "重 置 查 询" at bounding box center [1241, 207] width 187 height 23
click at [1207, 206] on button "查 询" at bounding box center [1221, 207] width 46 height 23
click at [1207, 206] on div "重 置 查 询" at bounding box center [1241, 207] width 187 height 23
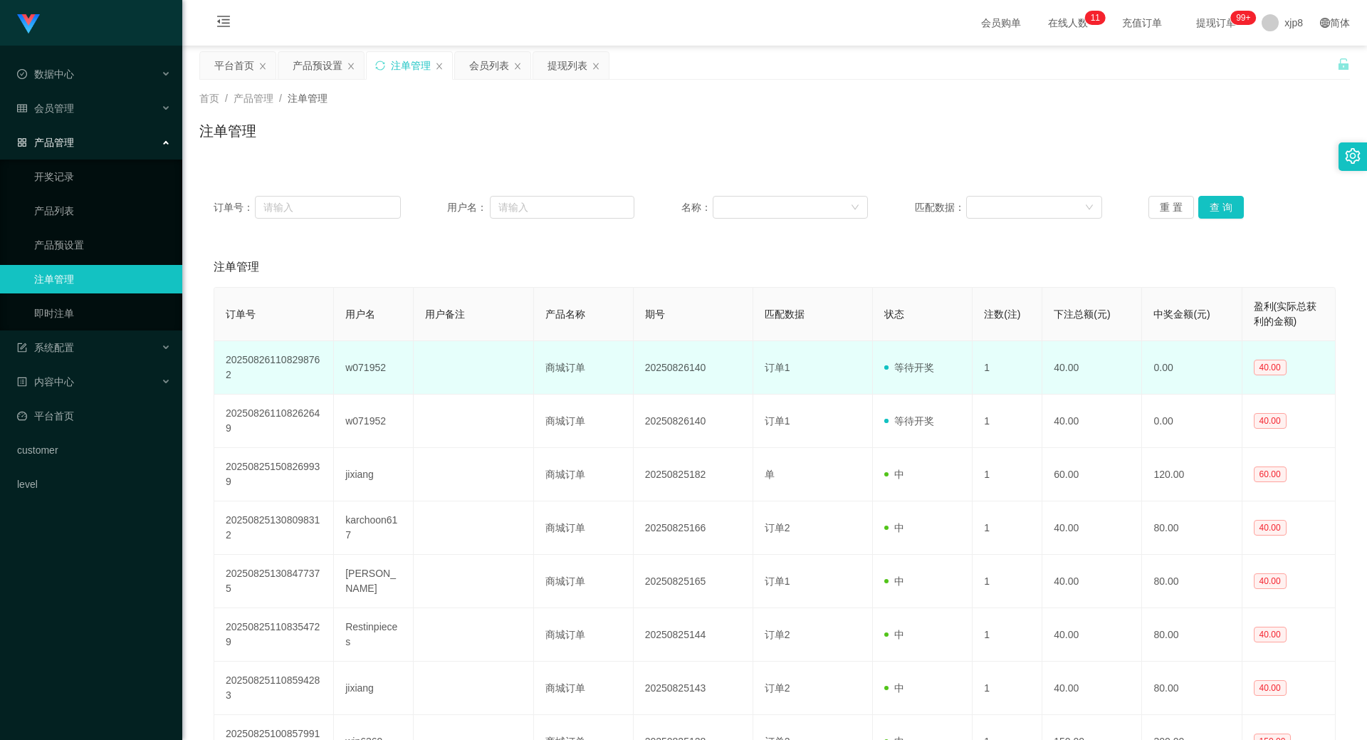
click at [357, 358] on td "w071952" at bounding box center [374, 367] width 80 height 53
click at [367, 367] on td "w071952" at bounding box center [374, 367] width 80 height 53
copy td "w071952"
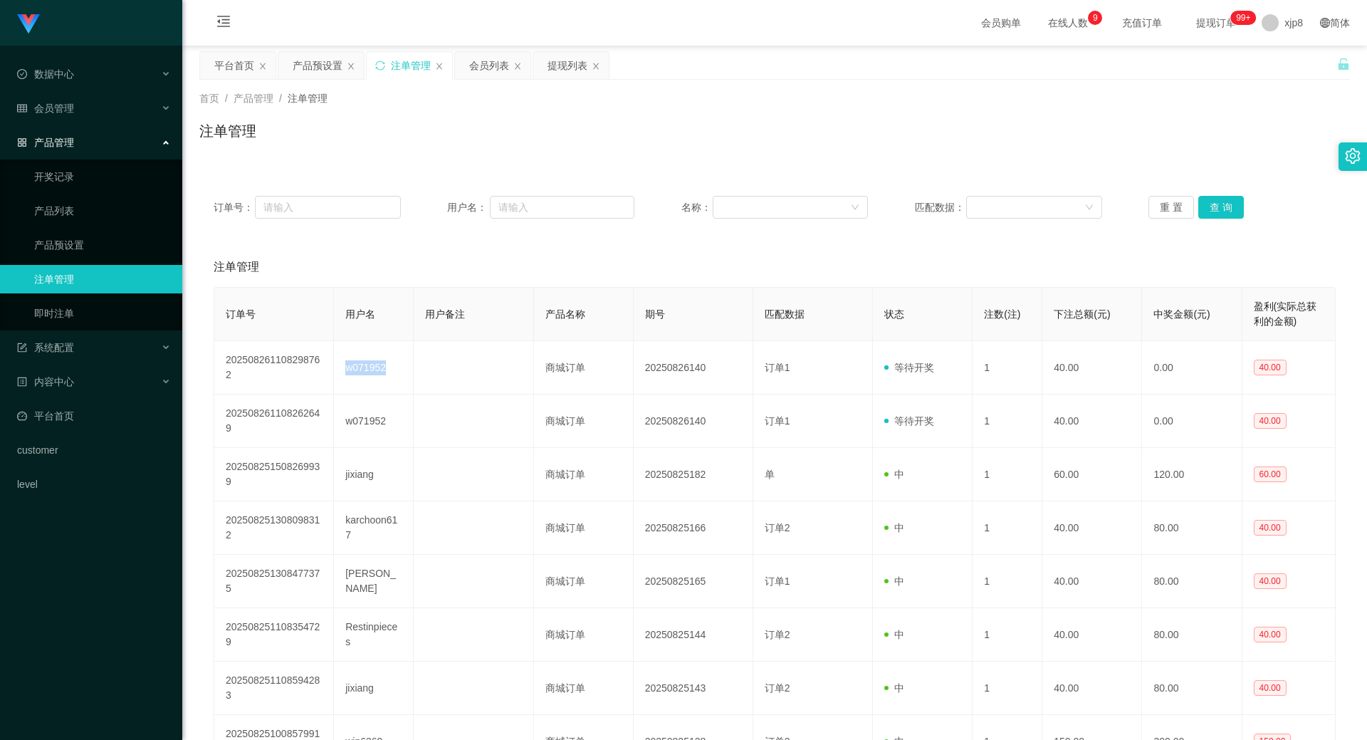
drag, startPoint x: 806, startPoint y: 105, endPoint x: 783, endPoint y: 99, distance: 23.7
click at [806, 105] on div "首页 / 产品管理 / 注单管理 /" at bounding box center [774, 98] width 1151 height 15
click at [323, 61] on div "产品预设置" at bounding box center [318, 65] width 50 height 27
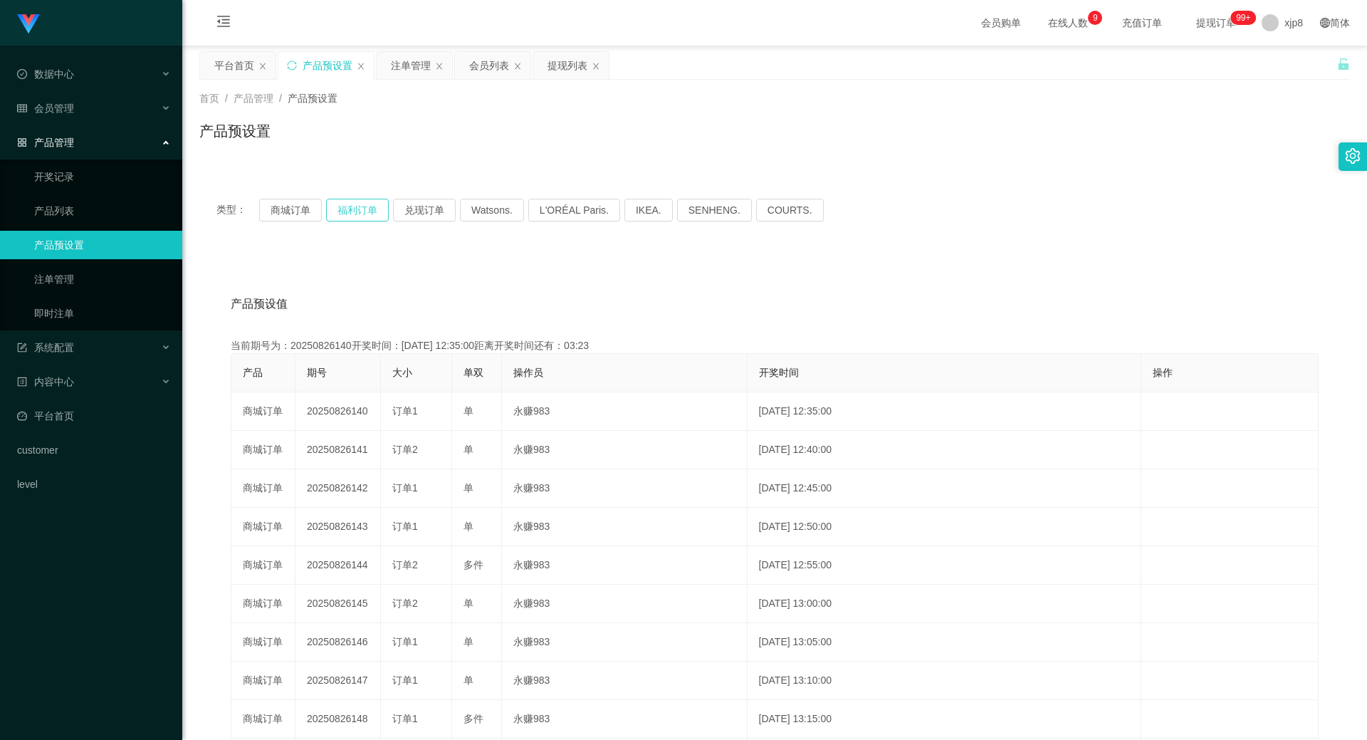
click at [351, 213] on button "福利订单" at bounding box center [357, 210] width 63 height 23
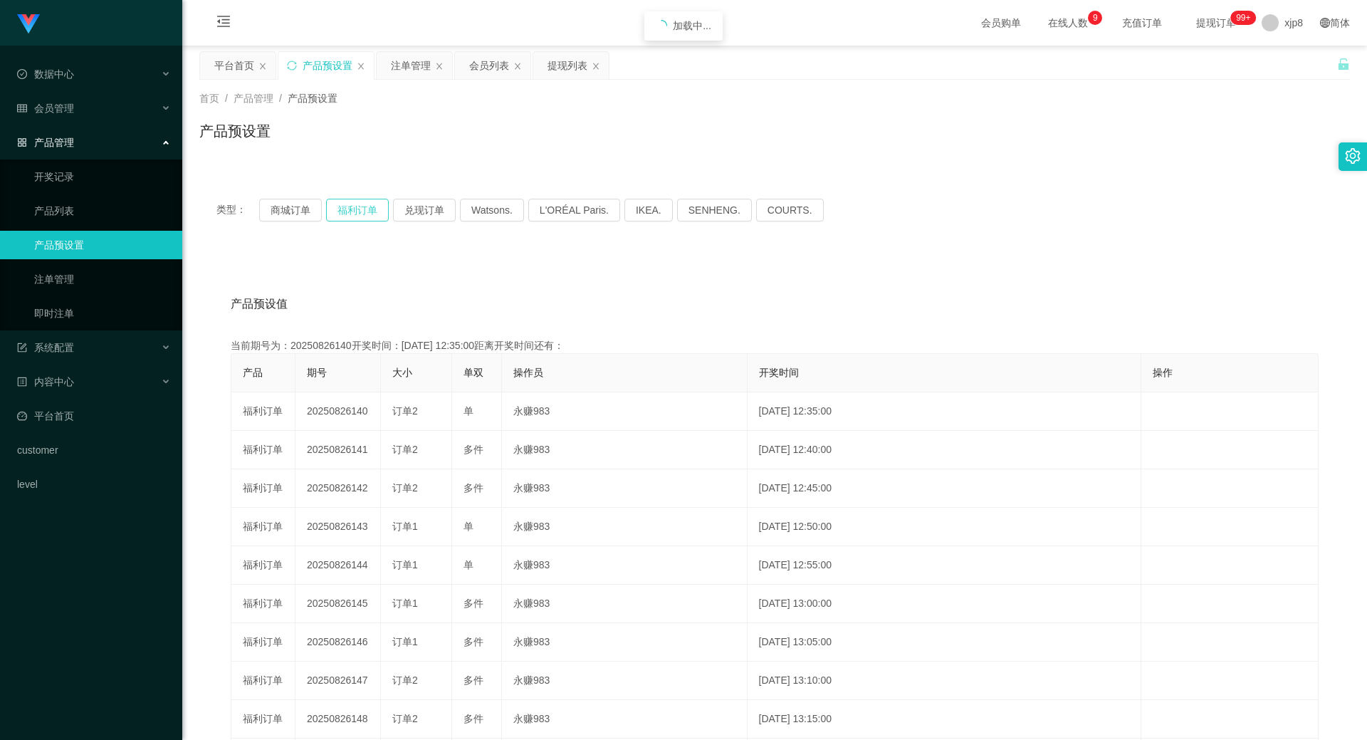
click at [351, 213] on button "福利订单" at bounding box center [357, 210] width 63 height 23
click at [917, 304] on div "产品预设值 添加期号" at bounding box center [775, 304] width 1088 height 40
click at [360, 216] on button "福利订单" at bounding box center [357, 210] width 63 height 23
click at [423, 53] on div "注单管理" at bounding box center [411, 65] width 40 height 27
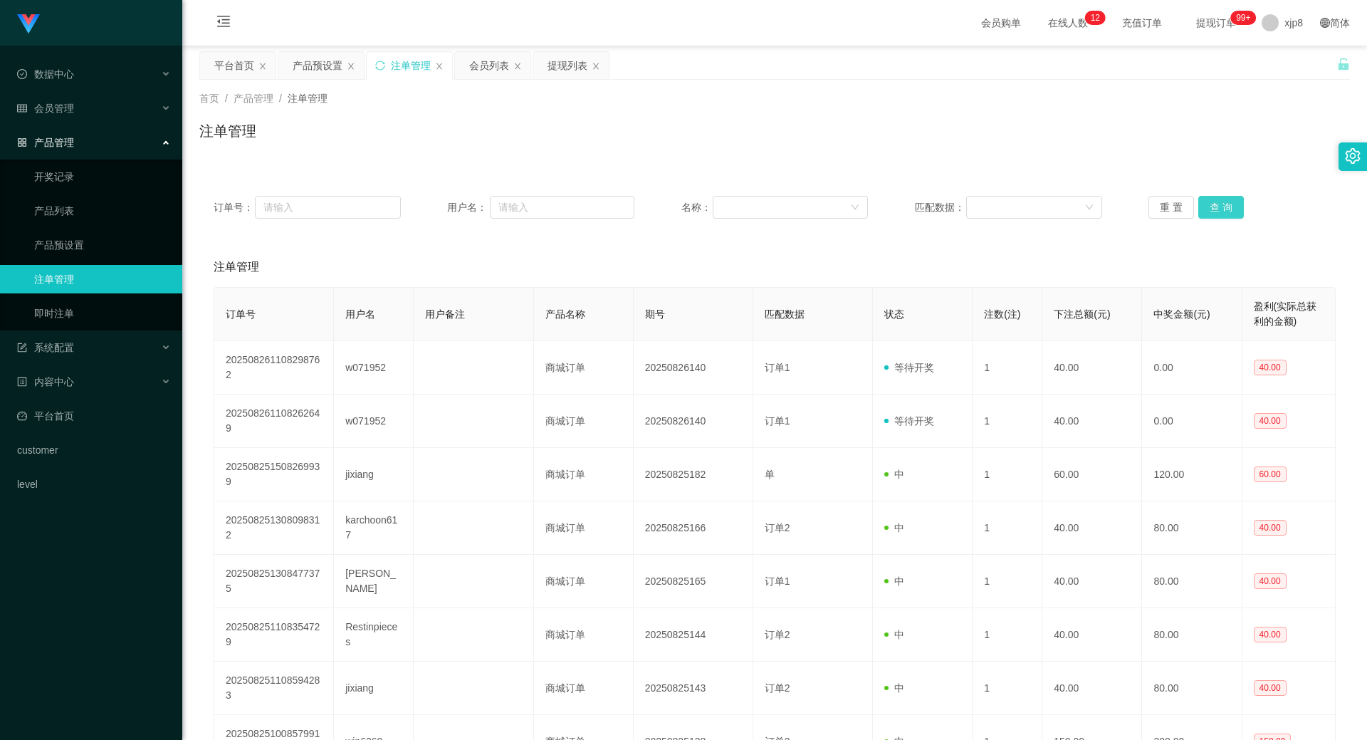
click at [1210, 206] on button "查 询" at bounding box center [1221, 207] width 46 height 23
click at [1210, 209] on button "查 询" at bounding box center [1221, 207] width 46 height 23
click at [1210, 209] on button "查 询" at bounding box center [1228, 207] width 61 height 23
click at [1225, 216] on button "查 询" at bounding box center [1221, 207] width 46 height 23
click at [1225, 216] on div "重 置 查 询" at bounding box center [1241, 207] width 187 height 23
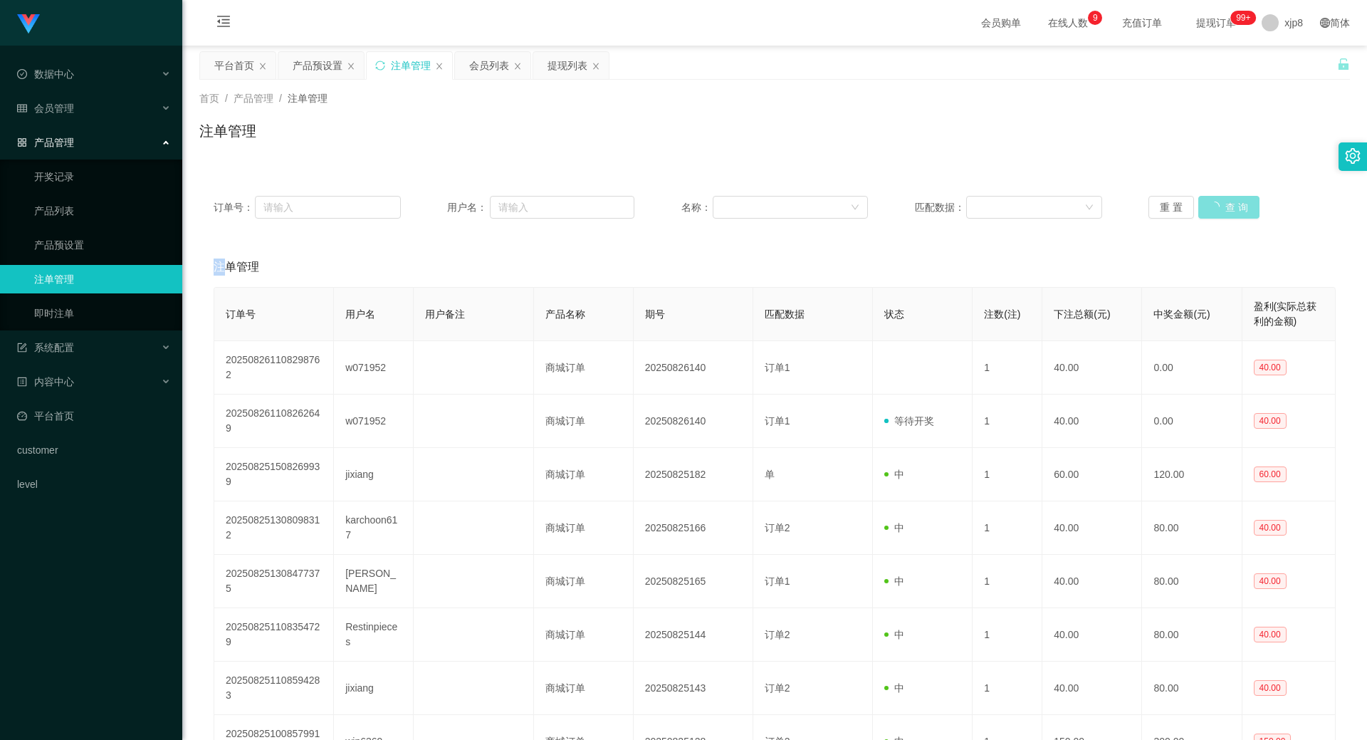
click at [1225, 216] on button "查 询" at bounding box center [1228, 207] width 61 height 23
click at [1225, 216] on div "重 置 查 询" at bounding box center [1241, 207] width 187 height 23
click at [1225, 216] on button "查 询" at bounding box center [1221, 207] width 46 height 23
click at [1225, 216] on div "重 置 查 询" at bounding box center [1241, 207] width 187 height 23
click at [1225, 216] on button "查 询" at bounding box center [1221, 207] width 46 height 23
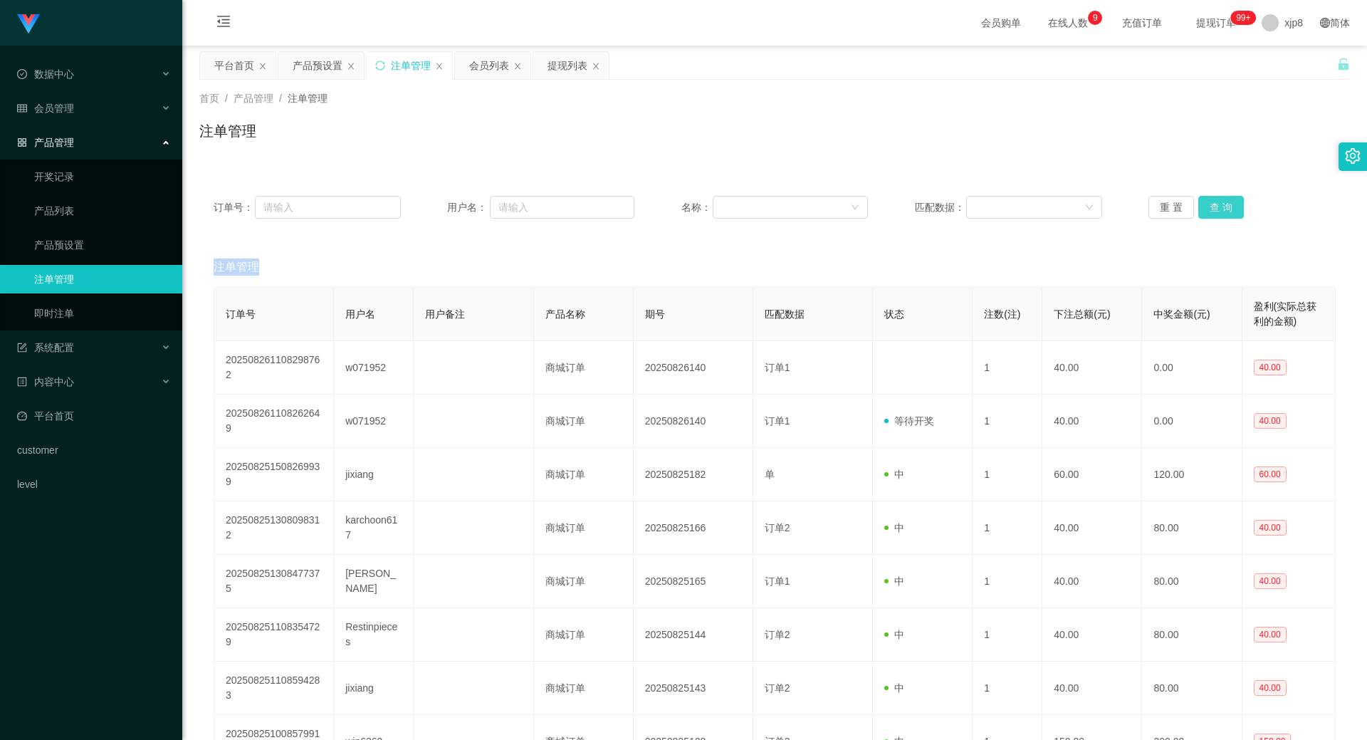
click at [1222, 213] on button "查 询" at bounding box center [1221, 207] width 46 height 23
click at [1222, 213] on div "重 置 查 询" at bounding box center [1241, 207] width 187 height 23
click at [1222, 213] on button "查 询" at bounding box center [1221, 207] width 46 height 23
click at [1222, 213] on div "重 置 查 询" at bounding box center [1241, 207] width 187 height 23
drag, startPoint x: 1222, startPoint y: 213, endPoint x: 989, endPoint y: 174, distance: 236.7
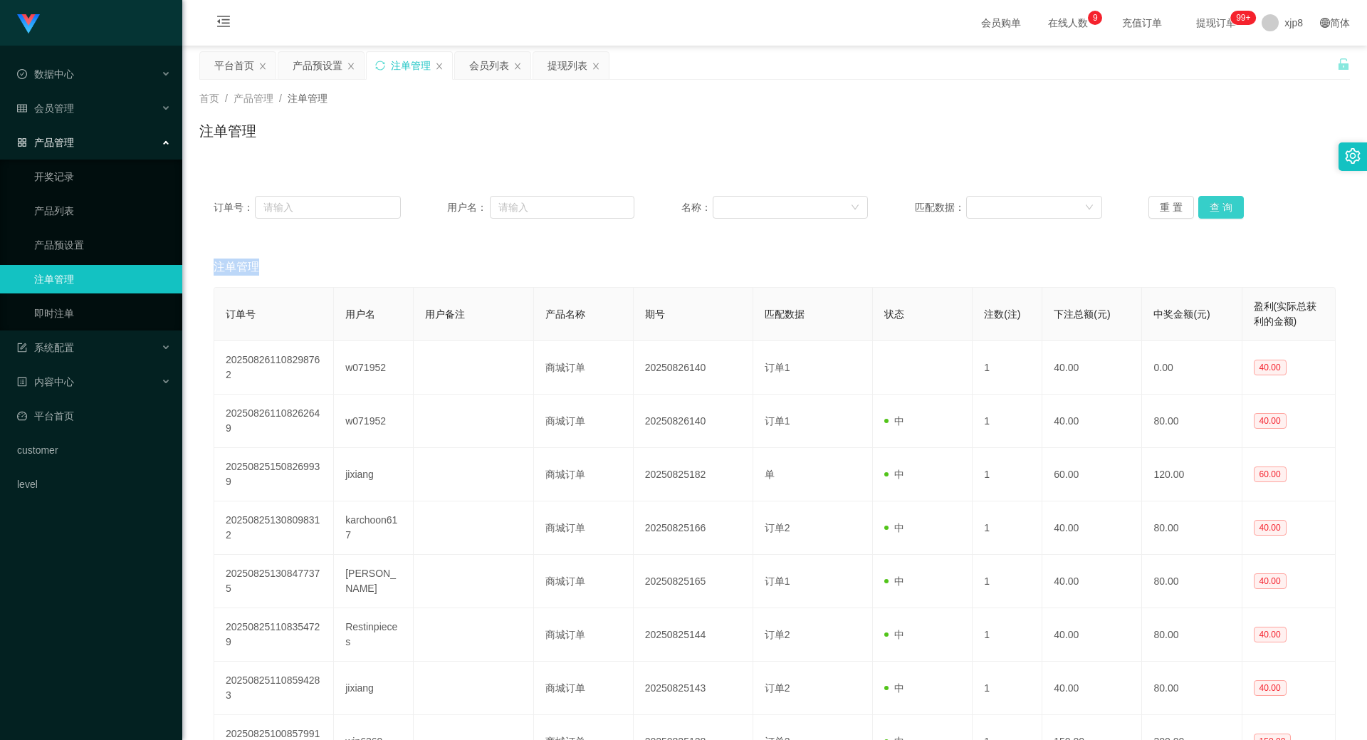
click at [1222, 213] on button "查 询" at bounding box center [1221, 207] width 46 height 23
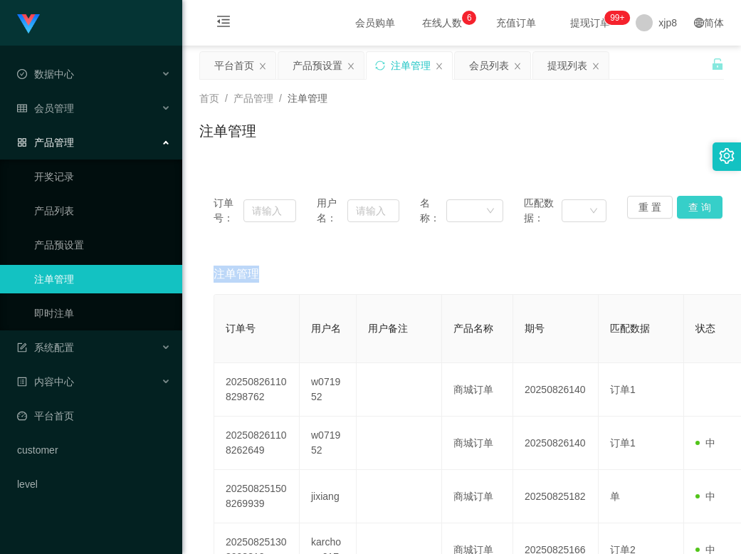
click at [683, 199] on button "查 询" at bounding box center [700, 207] width 46 height 23
click at [684, 199] on button "查 询" at bounding box center [700, 207] width 46 height 23
click at [684, 199] on div "重 置 查 询" at bounding box center [668, 211] width 83 height 30
click at [577, 56] on div "提现列表" at bounding box center [568, 65] width 40 height 27
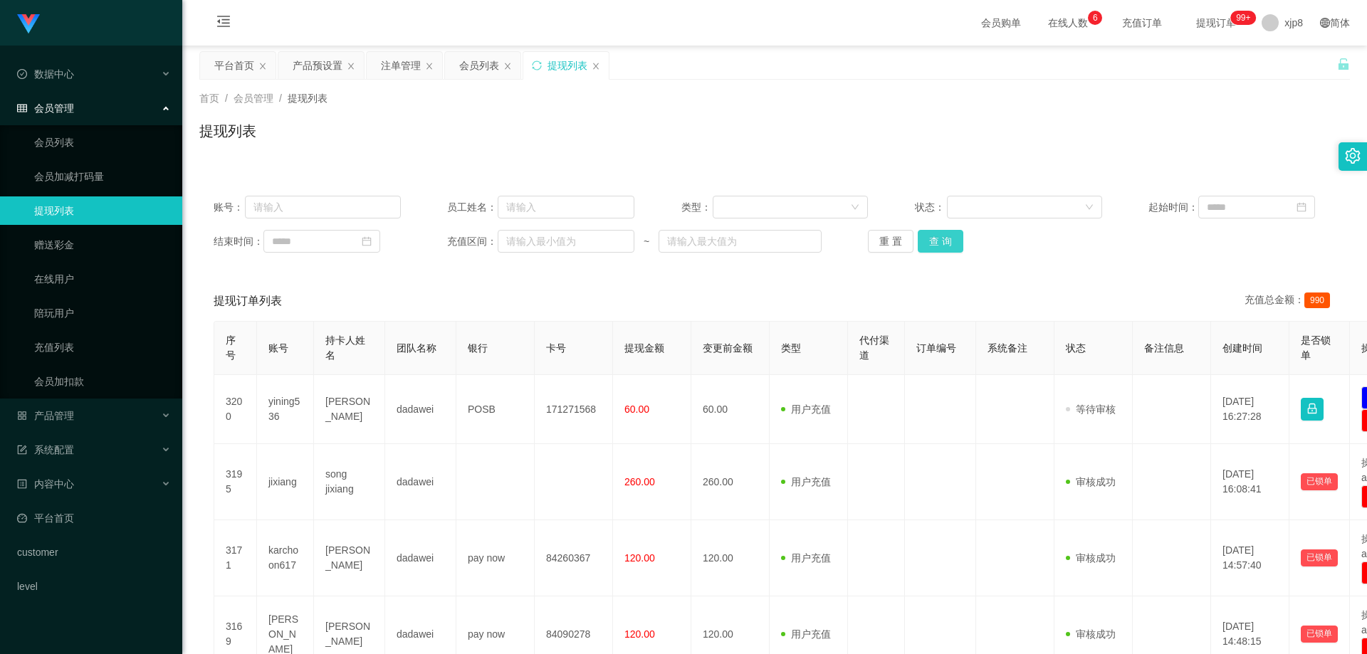
click at [929, 232] on button "查 询" at bounding box center [941, 241] width 46 height 23
click at [930, 232] on div "重 置 查 询" at bounding box center [961, 241] width 187 height 23
click at [930, 232] on button "查 询" at bounding box center [941, 241] width 46 height 23
click at [930, 232] on div "重 置 查 询" at bounding box center [961, 241] width 187 height 23
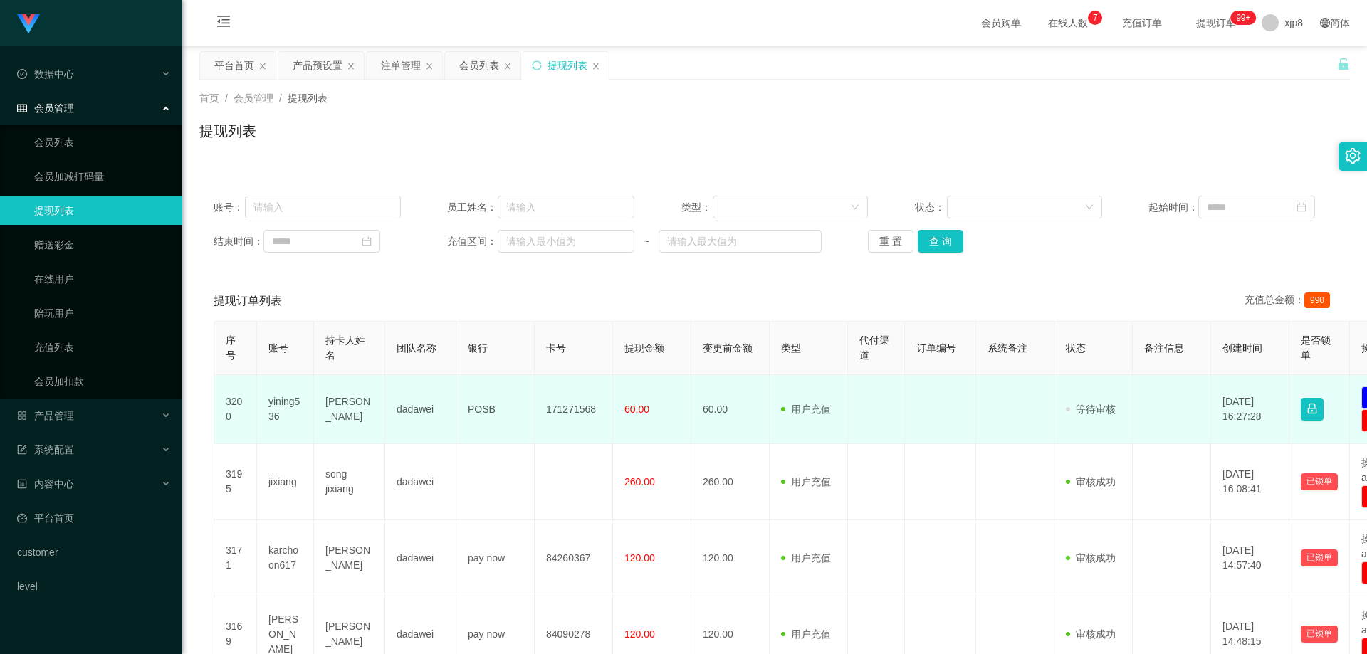
click at [291, 405] on td "yining536" at bounding box center [285, 409] width 57 height 69
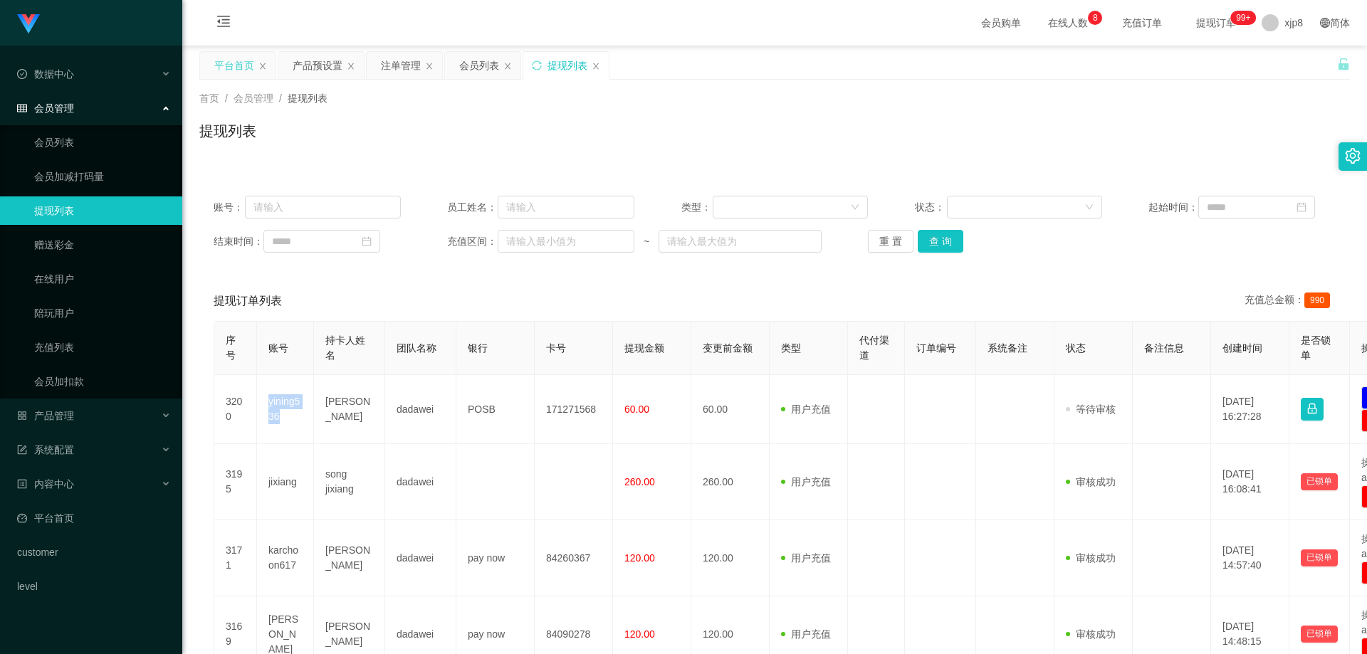
click at [236, 61] on div "平台首页" at bounding box center [234, 65] width 40 height 27
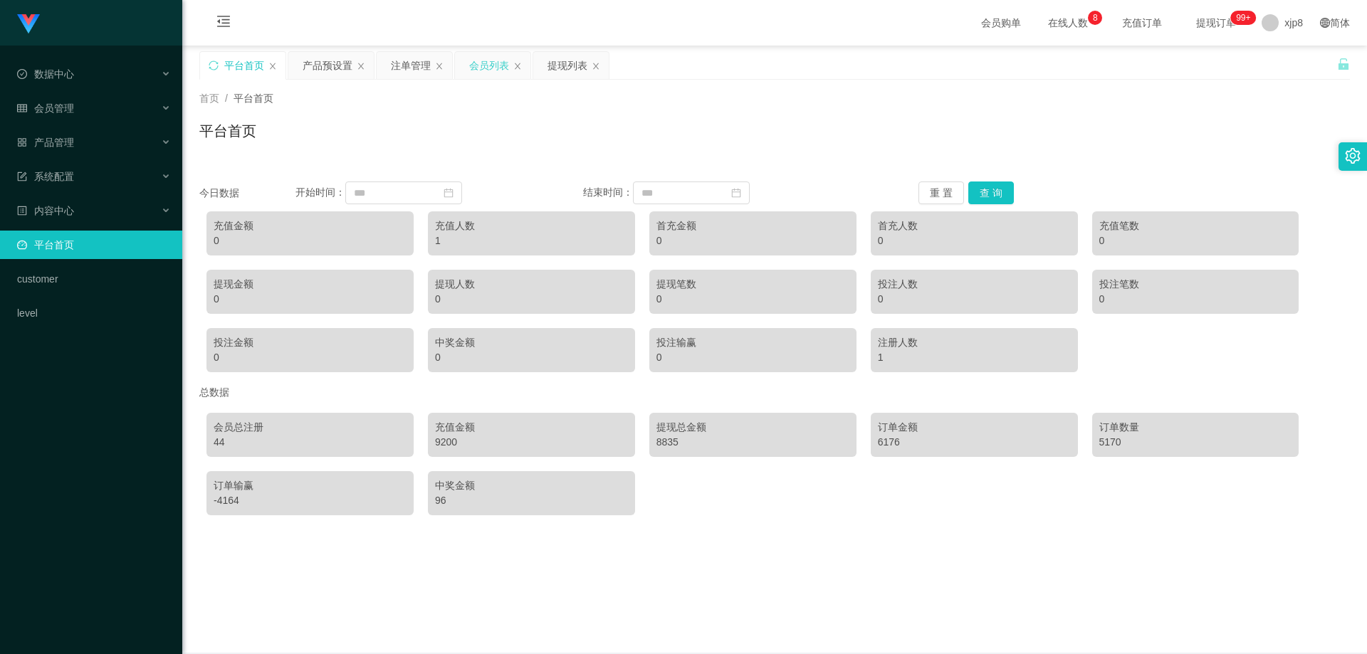
click at [477, 70] on div "会员列表" at bounding box center [489, 65] width 40 height 27
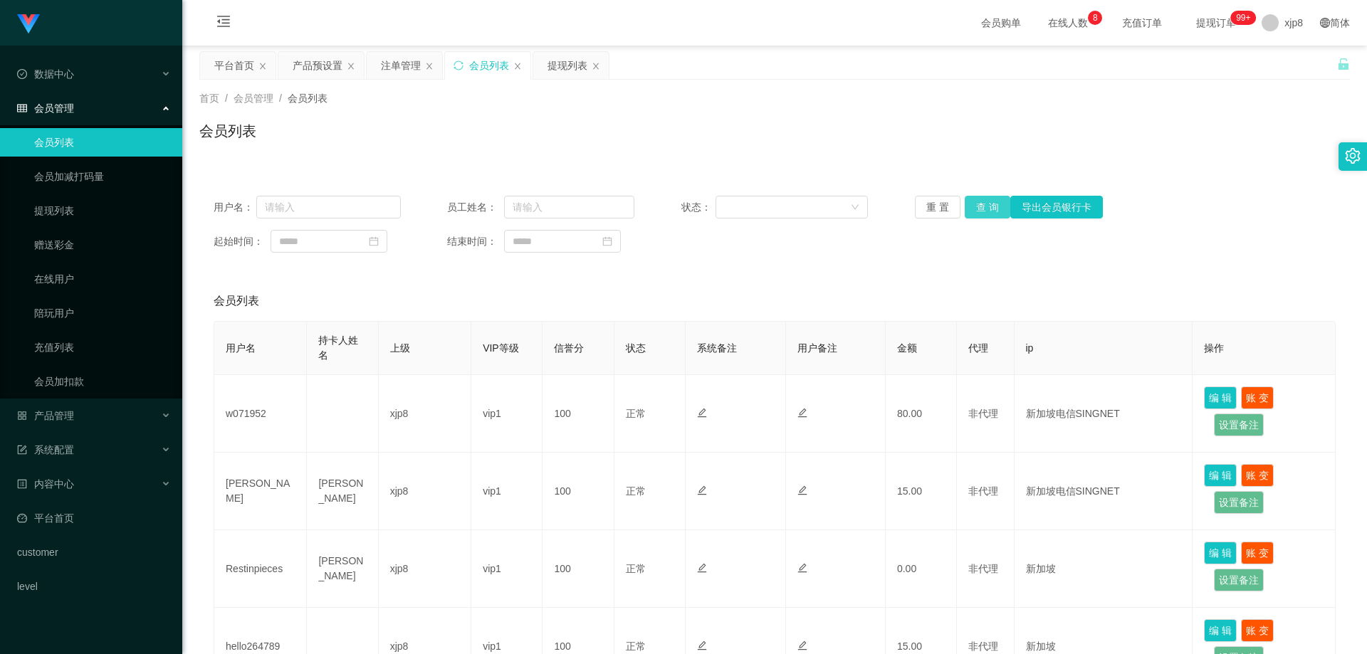
click at [996, 204] on button "查 询" at bounding box center [988, 207] width 46 height 23
click at [995, 204] on div "重 置 查 询 导出会员银行卡" at bounding box center [1008, 207] width 187 height 23
click at [995, 204] on button "查 询" at bounding box center [988, 207] width 46 height 23
click at [995, 204] on div "重 置 查 询 导出会员银行卡" at bounding box center [1008, 207] width 187 height 23
click at [995, 204] on button "查 询" at bounding box center [988, 207] width 46 height 23
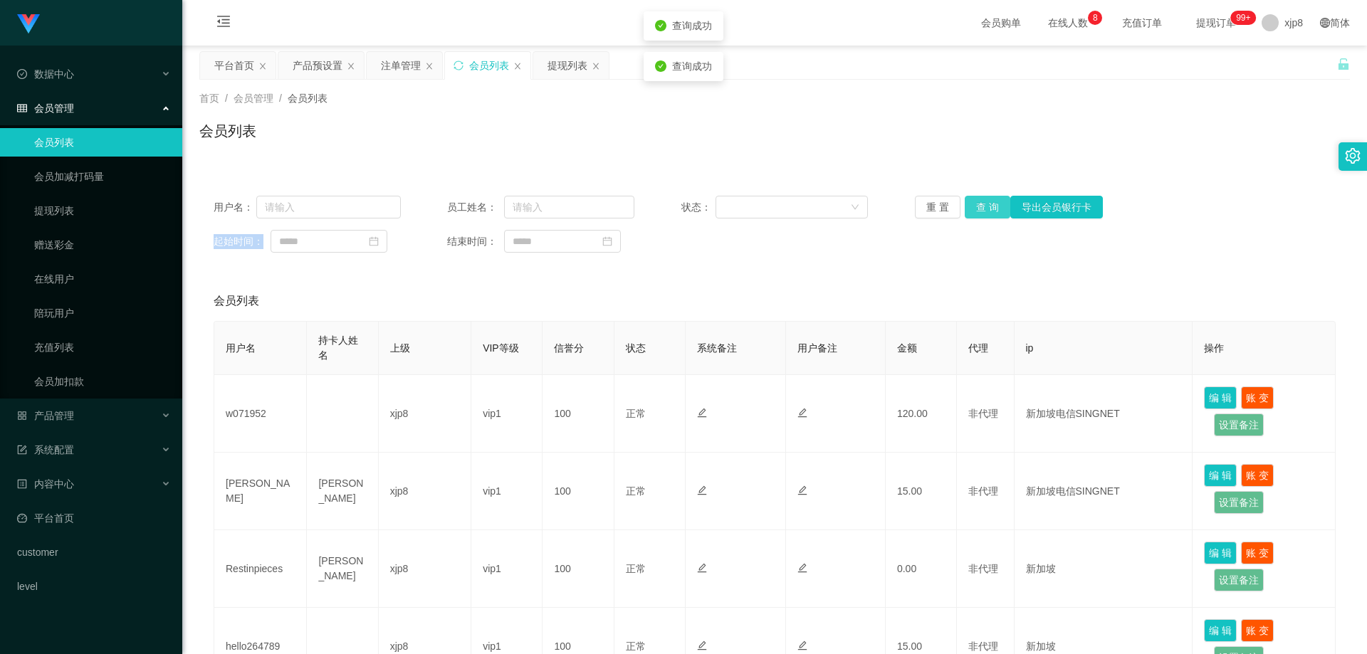
click at [995, 204] on div "重 置 查 询 导出会员银行卡" at bounding box center [1008, 207] width 187 height 23
click at [995, 204] on button "查 询" at bounding box center [988, 207] width 46 height 23
click at [995, 204] on div "重 置 查 询 导出会员银行卡" at bounding box center [1008, 207] width 187 height 23
click at [995, 204] on button "查 询" at bounding box center [988, 207] width 46 height 23
click at [995, 204] on div "重 置 查 询 导出会员银行卡" at bounding box center [1008, 207] width 187 height 23
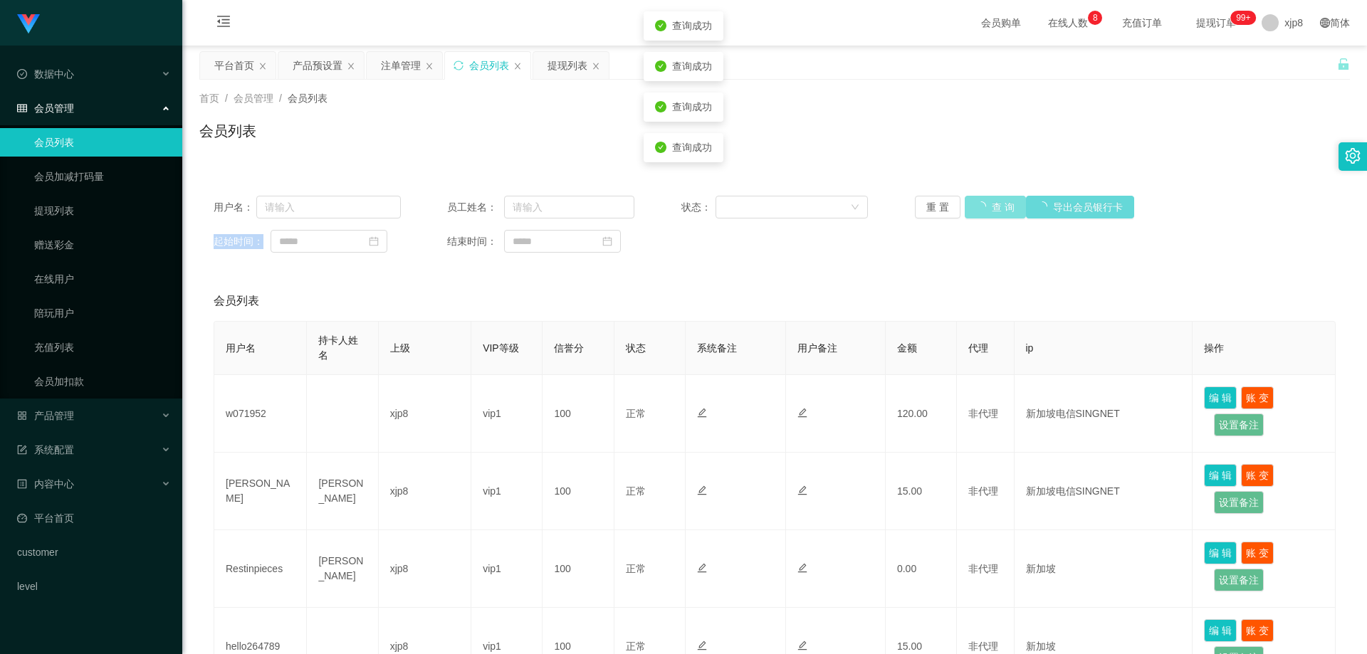
click at [995, 204] on button "查 询" at bounding box center [995, 207] width 61 height 23
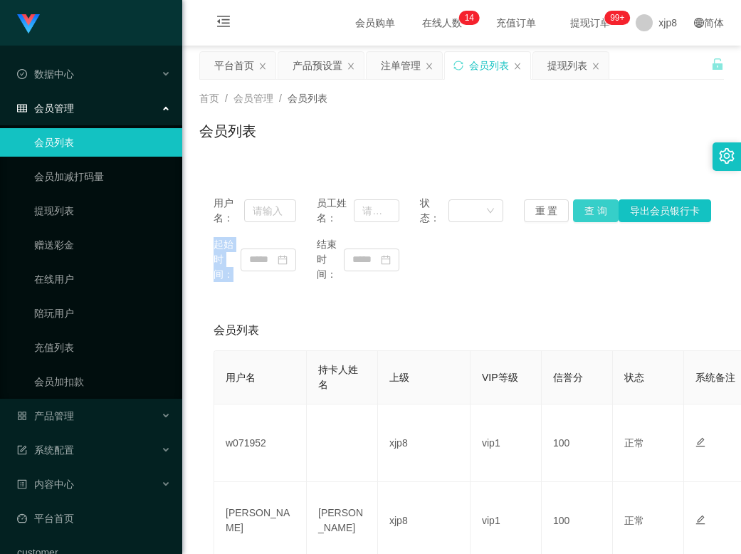
click at [592, 217] on button "查 询" at bounding box center [596, 210] width 46 height 23
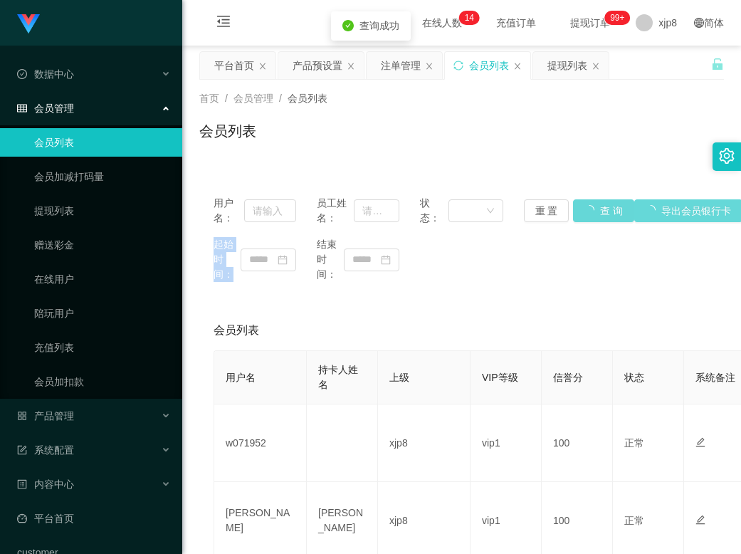
click at [592, 217] on div "重 置 查 询 导出会员银行卡" at bounding box center [565, 210] width 83 height 23
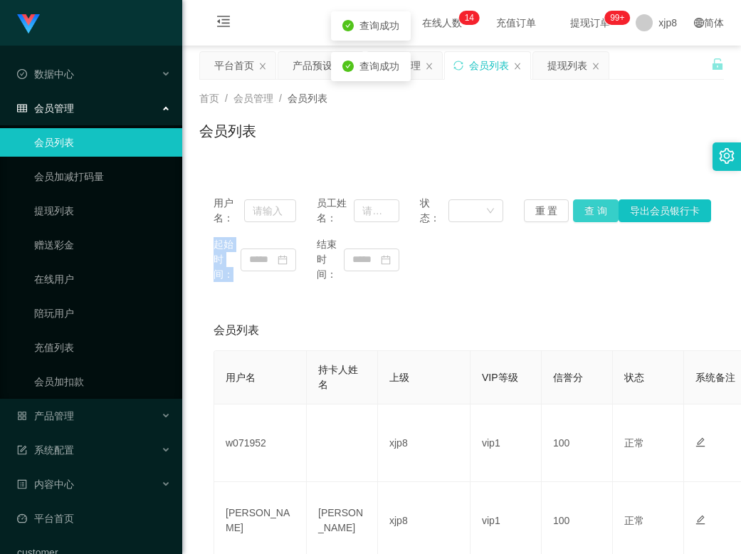
click at [592, 217] on button "查 询" at bounding box center [596, 210] width 46 height 23
click at [592, 217] on div "重 置 查 询 导出会员银行卡" at bounding box center [565, 210] width 83 height 23
click at [592, 217] on button "查 询" at bounding box center [596, 210] width 46 height 23
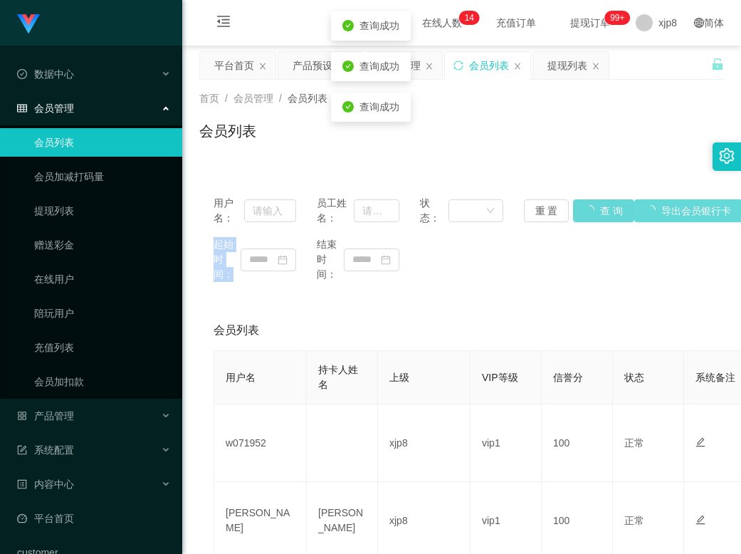
click at [592, 217] on div "重 置 查 询 导出会员银行卡" at bounding box center [565, 210] width 83 height 23
click at [592, 217] on button "查 询" at bounding box center [603, 210] width 61 height 23
click at [592, 217] on div "重 置 查 询 导出会员银行卡" at bounding box center [565, 210] width 83 height 23
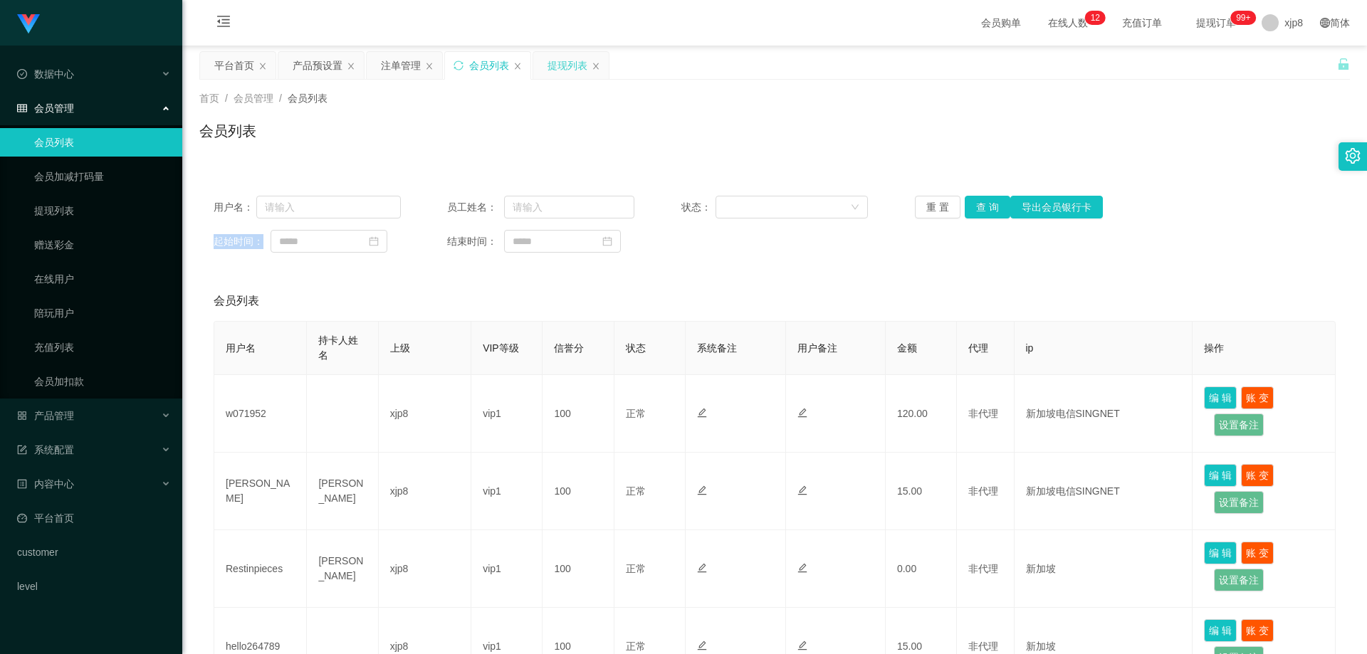
click at [577, 70] on div "提现列表" at bounding box center [568, 65] width 40 height 27
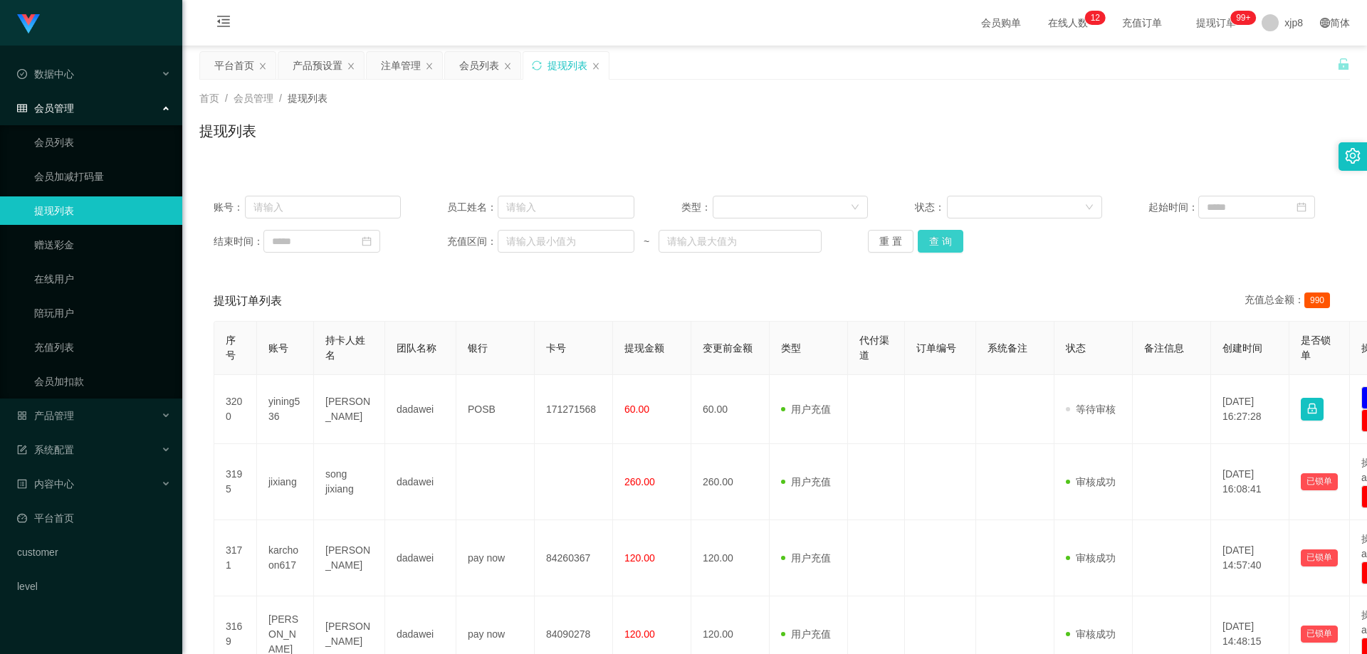
click at [946, 237] on button "查 询" at bounding box center [941, 241] width 46 height 23
click at [946, 237] on div "重 置 查 询" at bounding box center [961, 241] width 187 height 23
click at [946, 237] on button "查 询" at bounding box center [948, 241] width 61 height 23
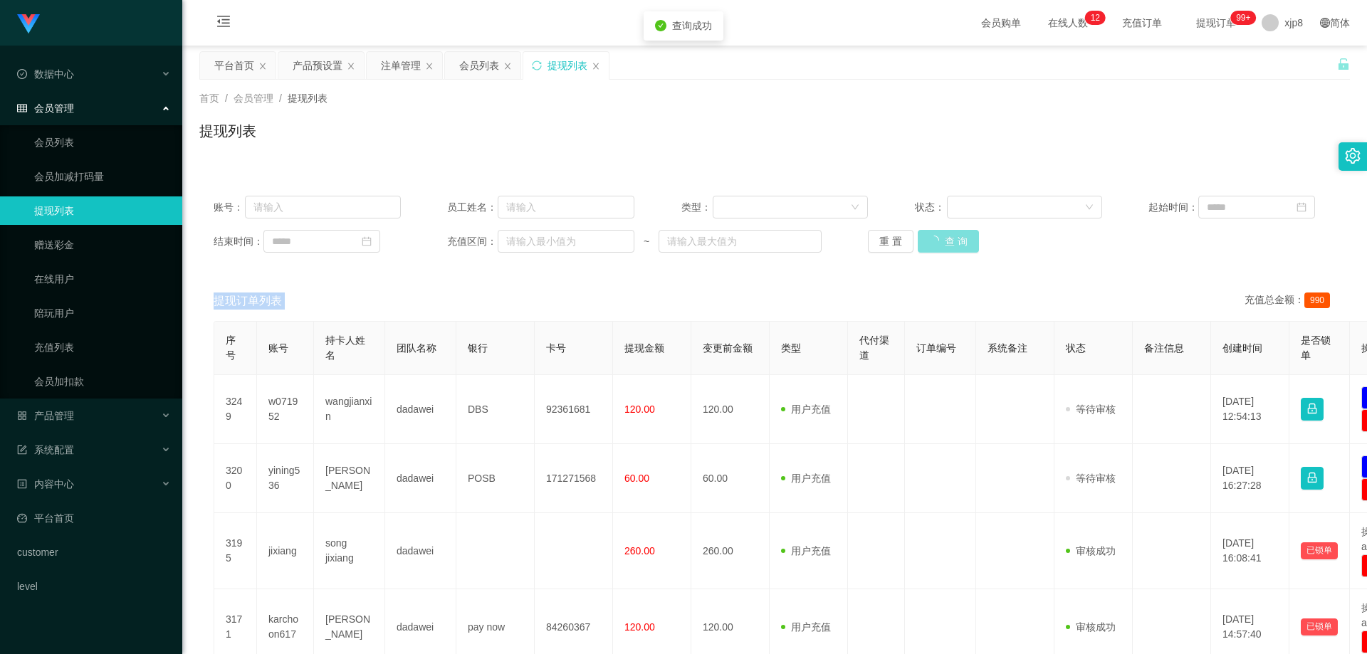
click at [946, 237] on div "重 置 查 询" at bounding box center [961, 241] width 187 height 23
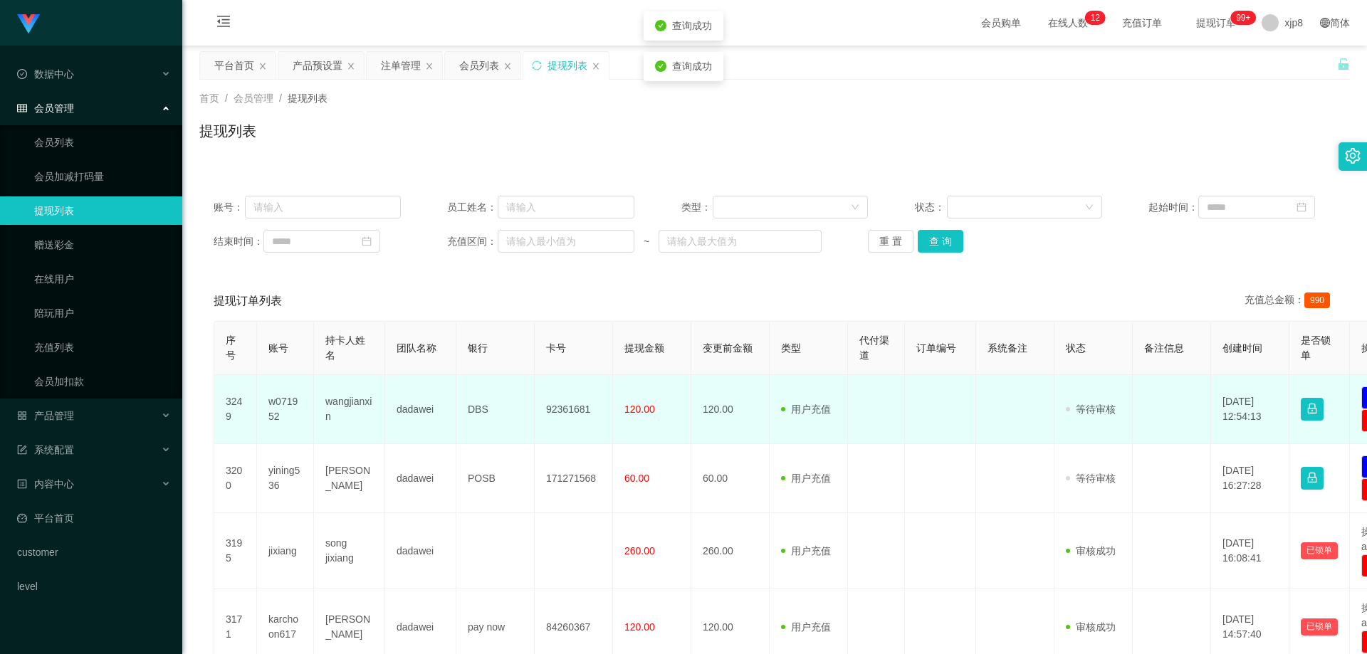
click at [277, 414] on td "w071952" at bounding box center [285, 409] width 57 height 69
copy td "w071952"
click at [288, 397] on td "w071952" at bounding box center [285, 409] width 57 height 69
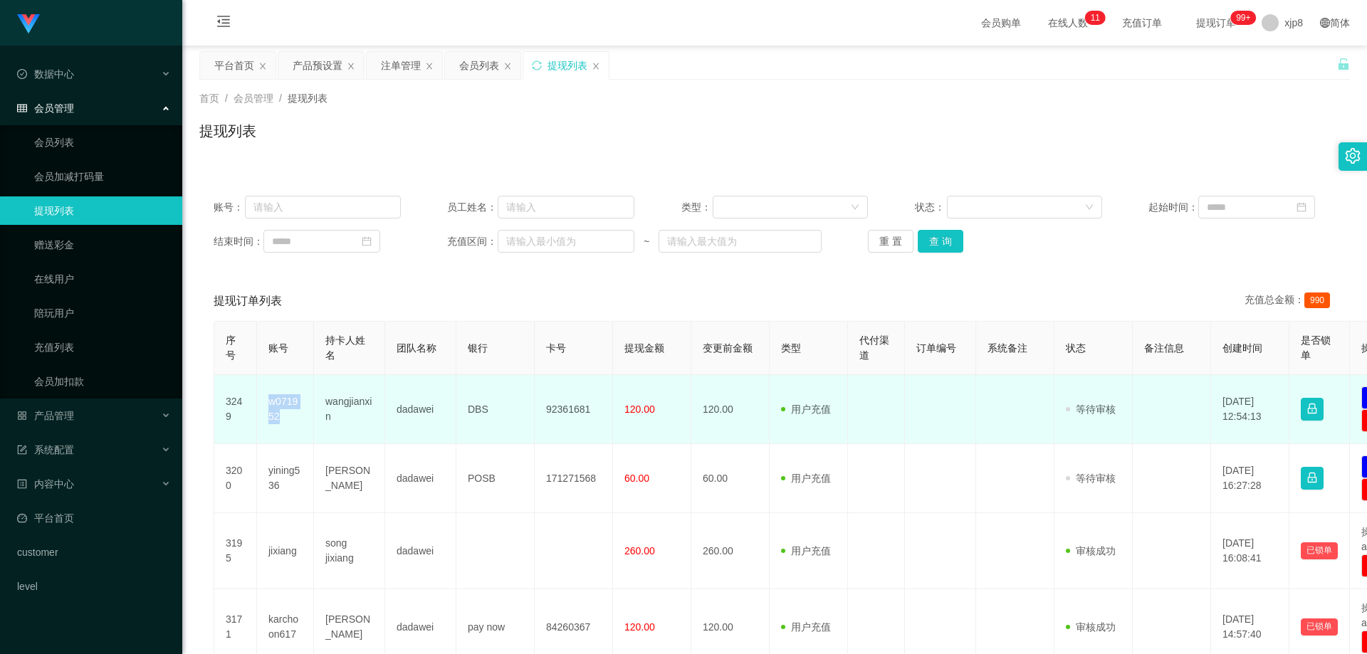
click at [288, 397] on td "w071952" at bounding box center [285, 409] width 57 height 69
click at [325, 415] on td "wangjianxin" at bounding box center [349, 409] width 71 height 69
click at [325, 414] on td "wangjianxin" at bounding box center [349, 409] width 71 height 69
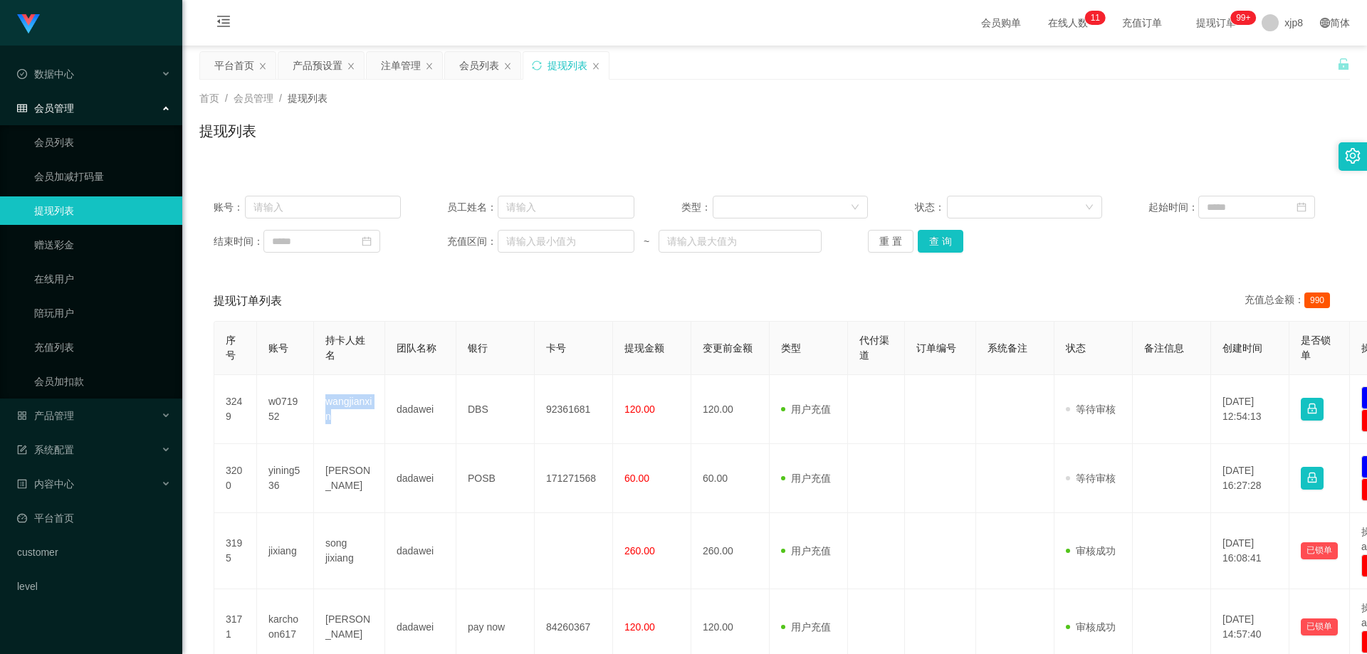
copy td "wangjianxin"
